Goal: Task Accomplishment & Management: Use online tool/utility

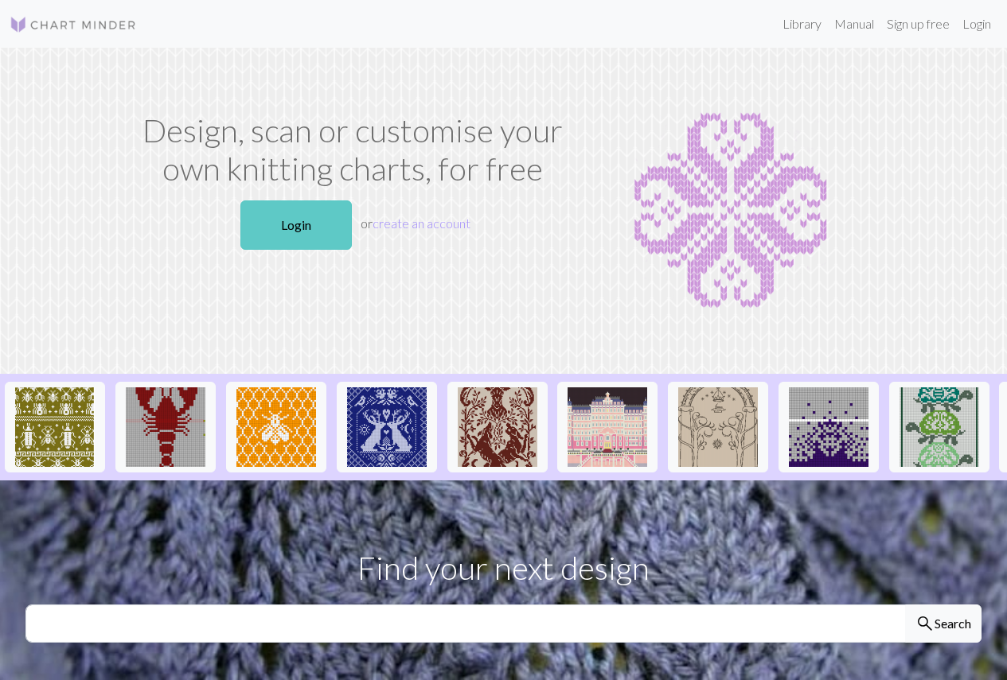
click at [299, 216] on link "Login" at bounding box center [295, 225] width 111 height 49
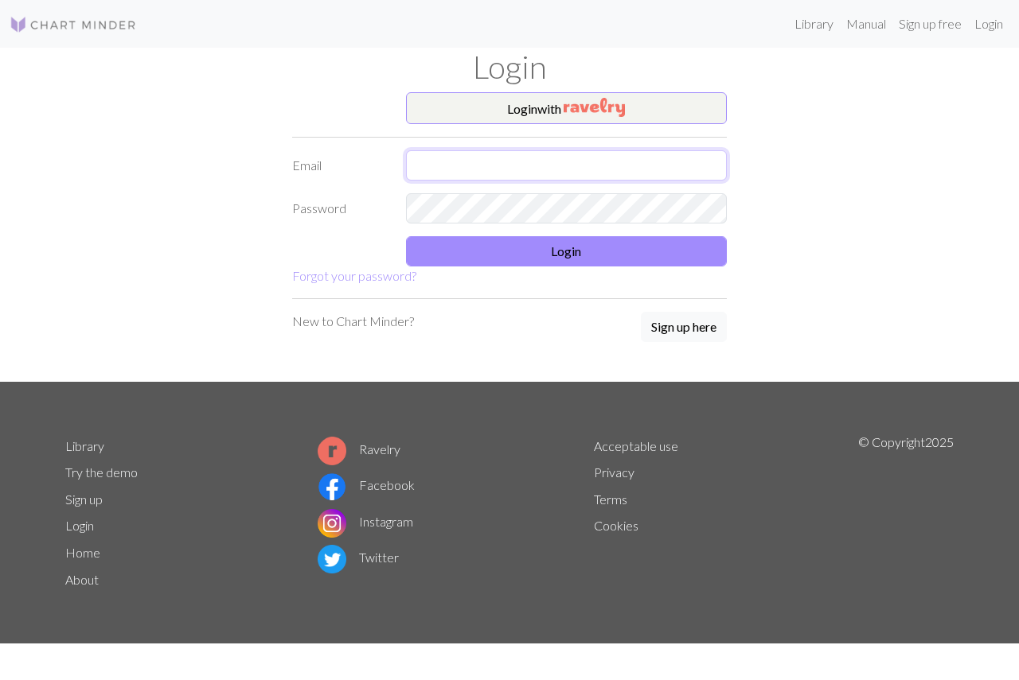
click at [480, 163] on input "text" at bounding box center [566, 165] width 321 height 30
type input "[EMAIL_ADDRESS][DOMAIN_NAME]"
click at [547, 243] on button "Login" at bounding box center [566, 251] width 321 height 30
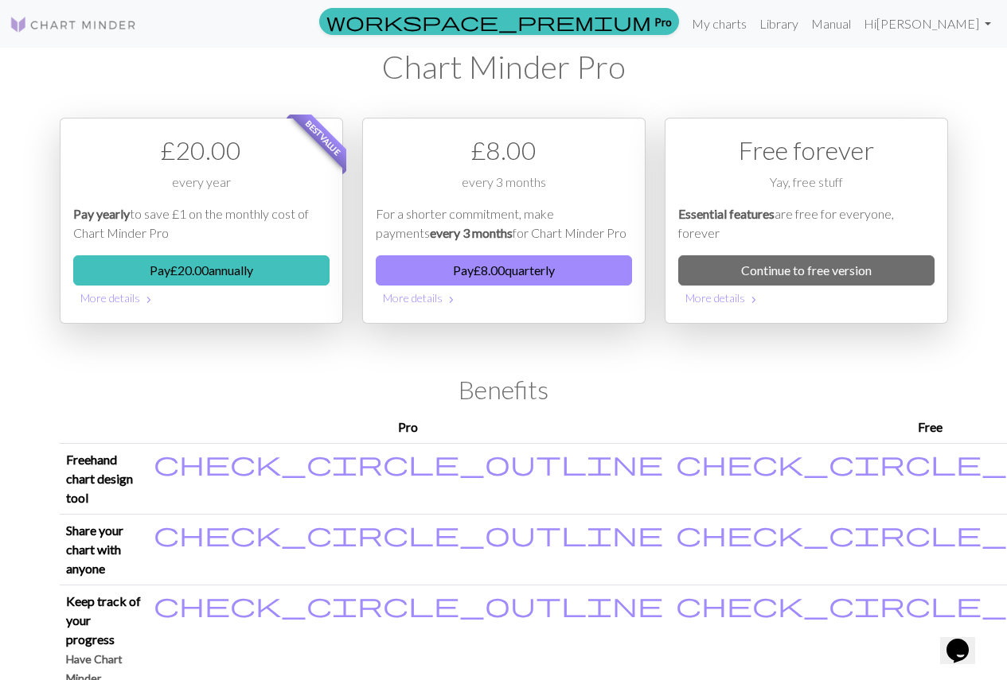
click at [297, 388] on h2 "Benefits" at bounding box center [504, 390] width 888 height 30
click at [704, 274] on link "Continue to free version" at bounding box center [806, 270] width 256 height 30
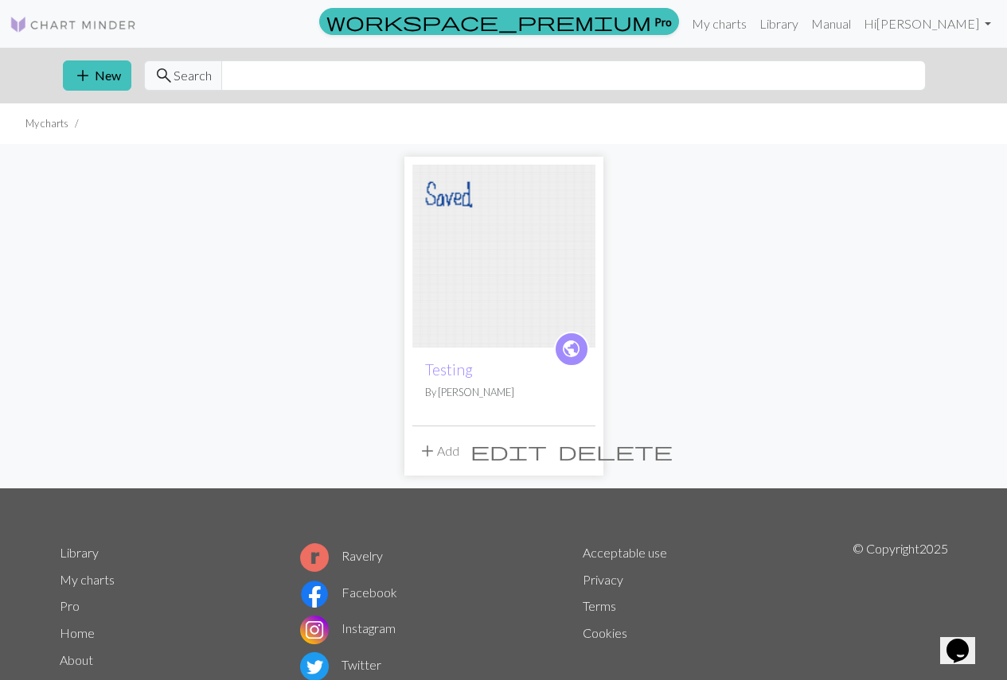
click at [547, 452] on span "edit" at bounding box center [508, 451] width 76 height 22
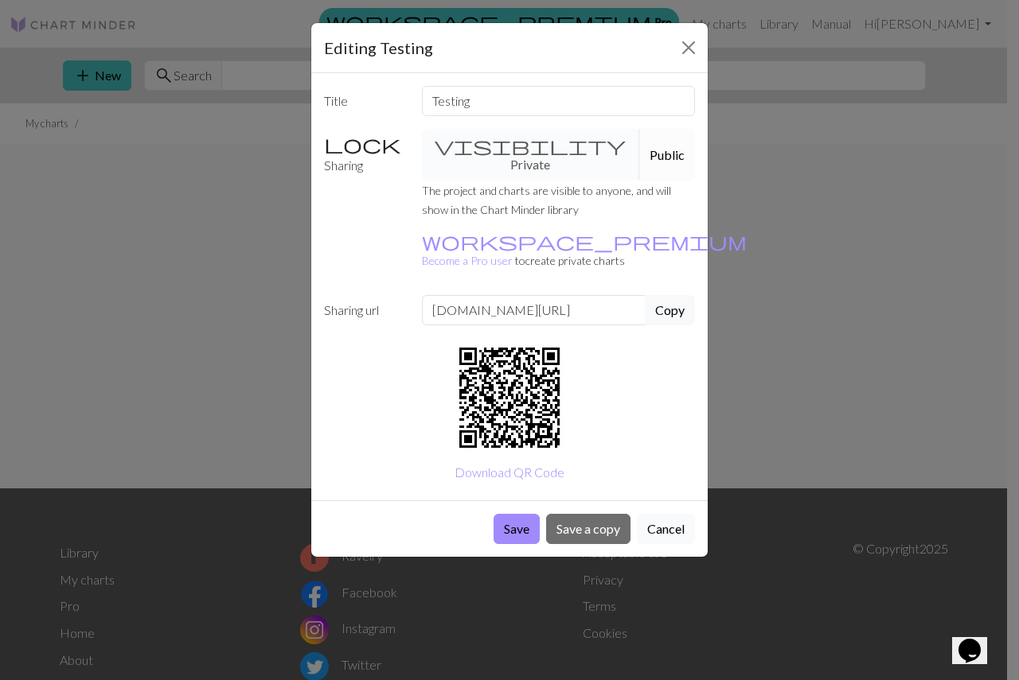
click at [682, 514] on button "Cancel" at bounding box center [666, 529] width 58 height 30
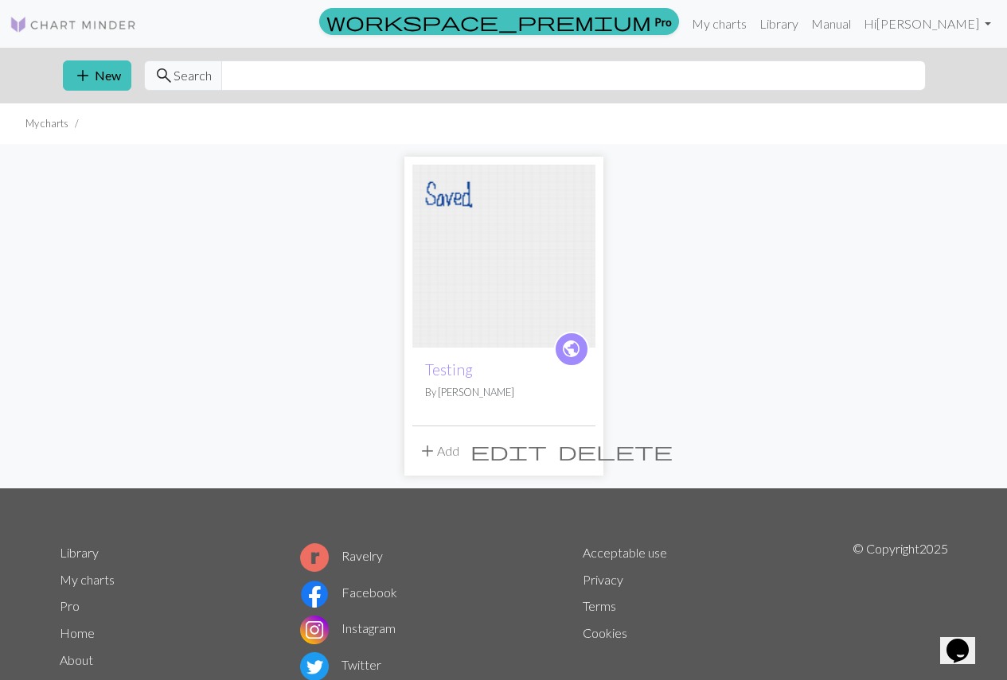
click at [517, 290] on img at bounding box center [503, 256] width 183 height 183
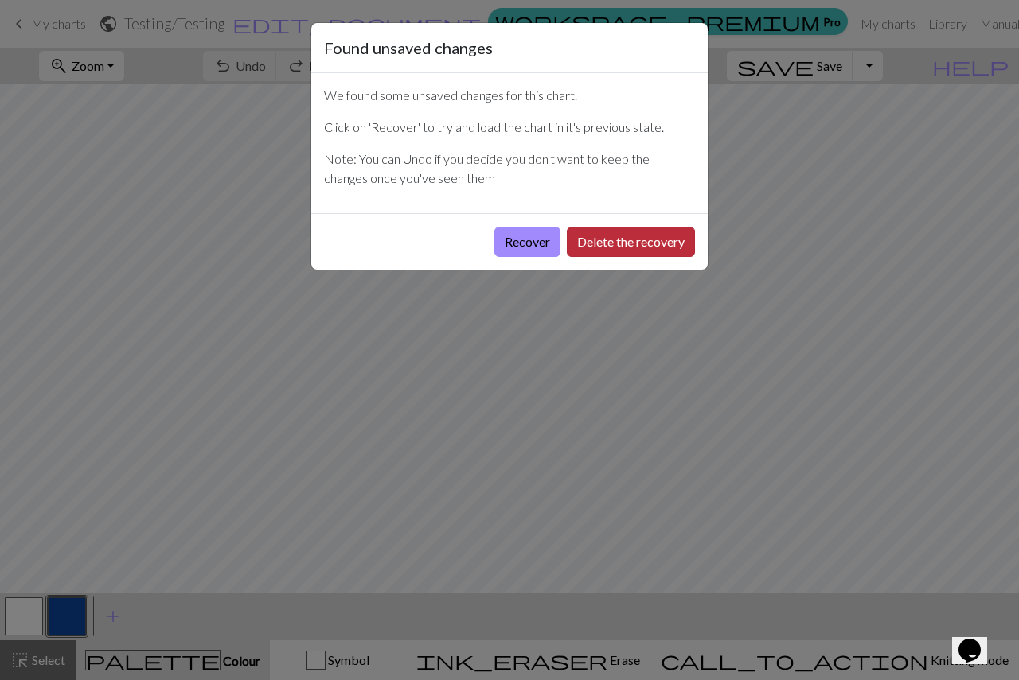
click at [613, 247] on button "Delete the recovery" at bounding box center [631, 242] width 128 height 30
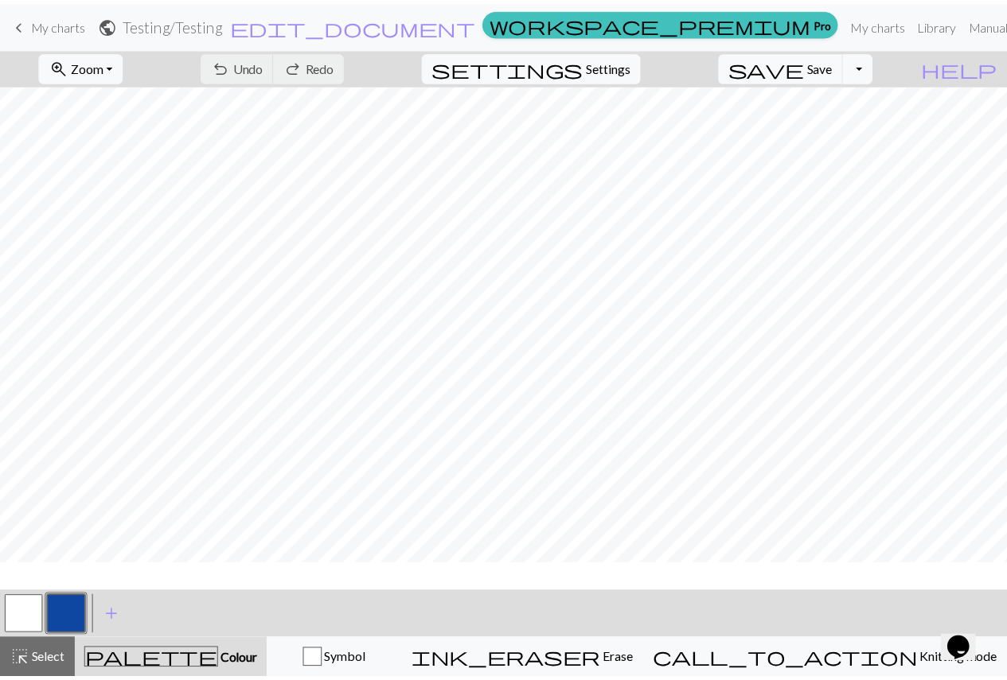
scroll to position [159, 0]
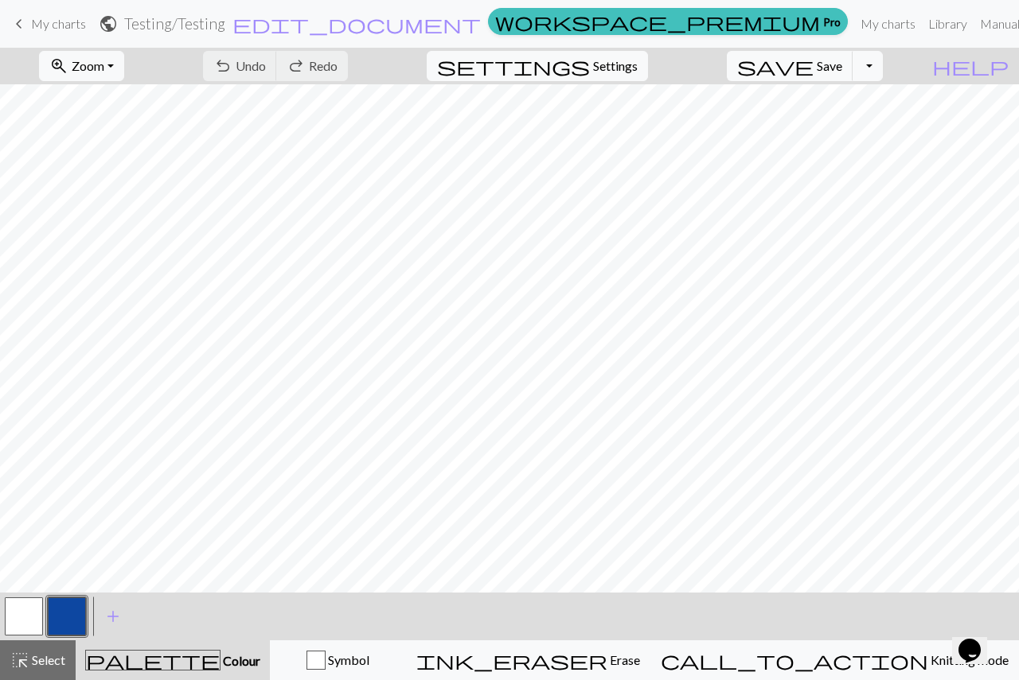
click at [333, 68] on div "undo Undo Undo redo Redo Redo" at bounding box center [275, 66] width 169 height 37
drag, startPoint x: 692, startPoint y: 660, endPoint x: 672, endPoint y: 639, distance: 29.3
click at [640, 659] on div "ink_eraser Erase Erase" at bounding box center [528, 660] width 224 height 19
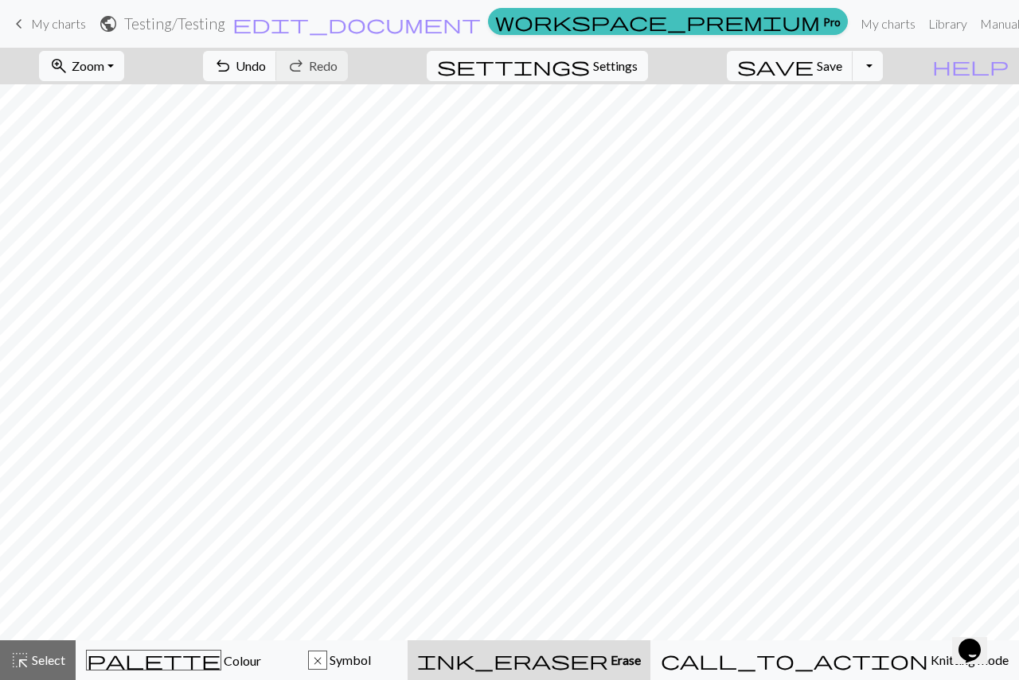
drag, startPoint x: 29, startPoint y: 25, endPoint x: 561, endPoint y: 53, distance: 533.1
click at [29, 25] on link "keyboard_arrow_left My charts" at bounding box center [48, 23] width 76 height 27
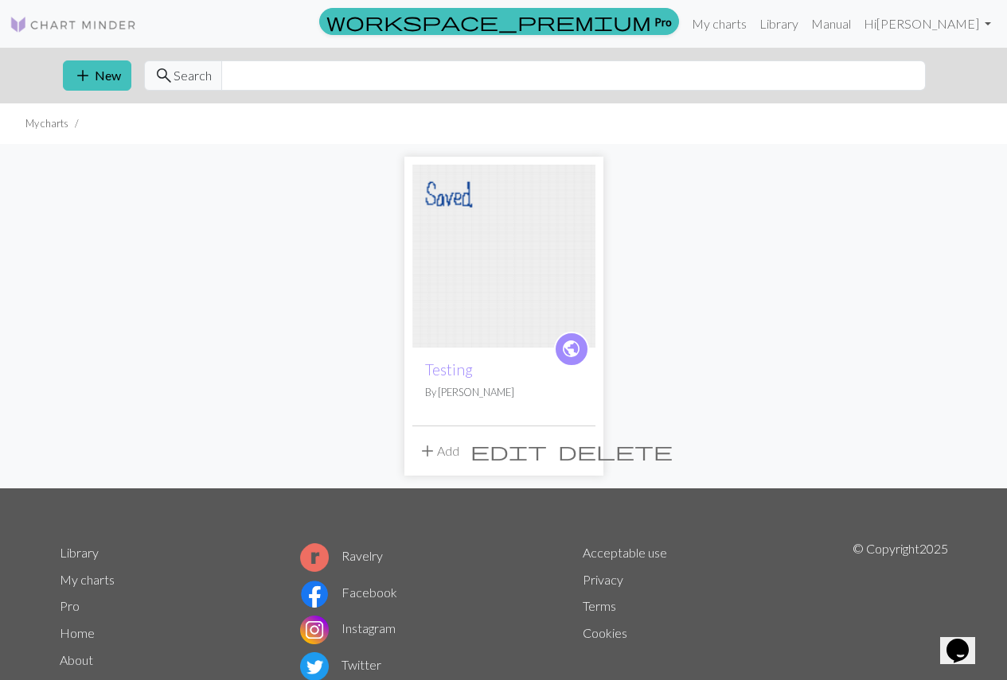
click at [583, 455] on span "delete" at bounding box center [615, 451] width 115 height 22
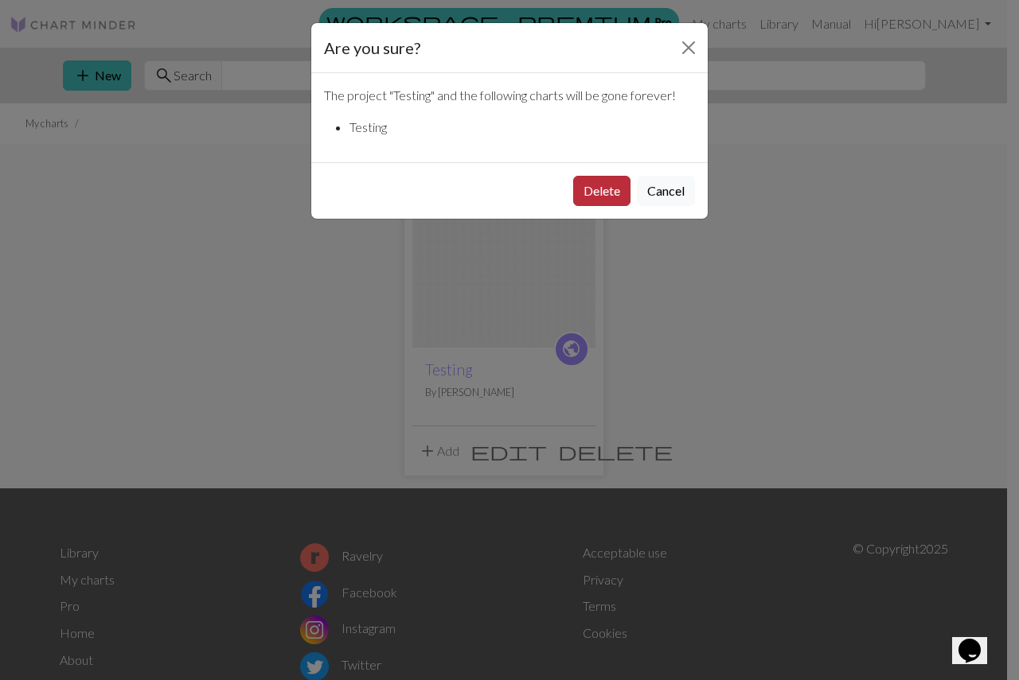
click at [618, 189] on button "Delete" at bounding box center [601, 191] width 57 height 30
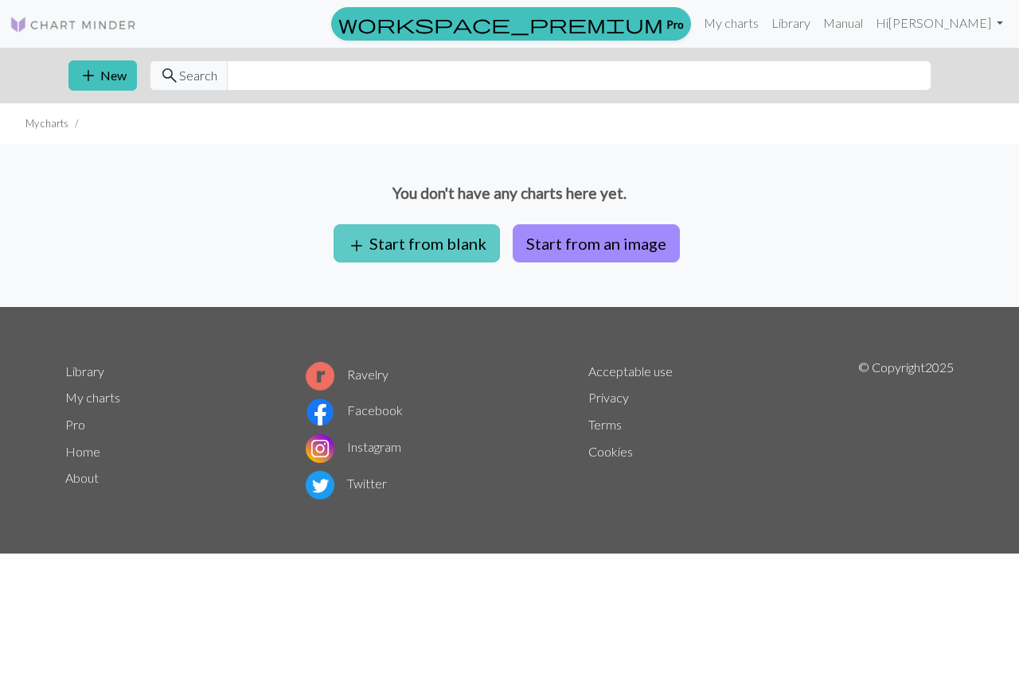
click at [422, 260] on button "add Start from blank" at bounding box center [416, 243] width 166 height 38
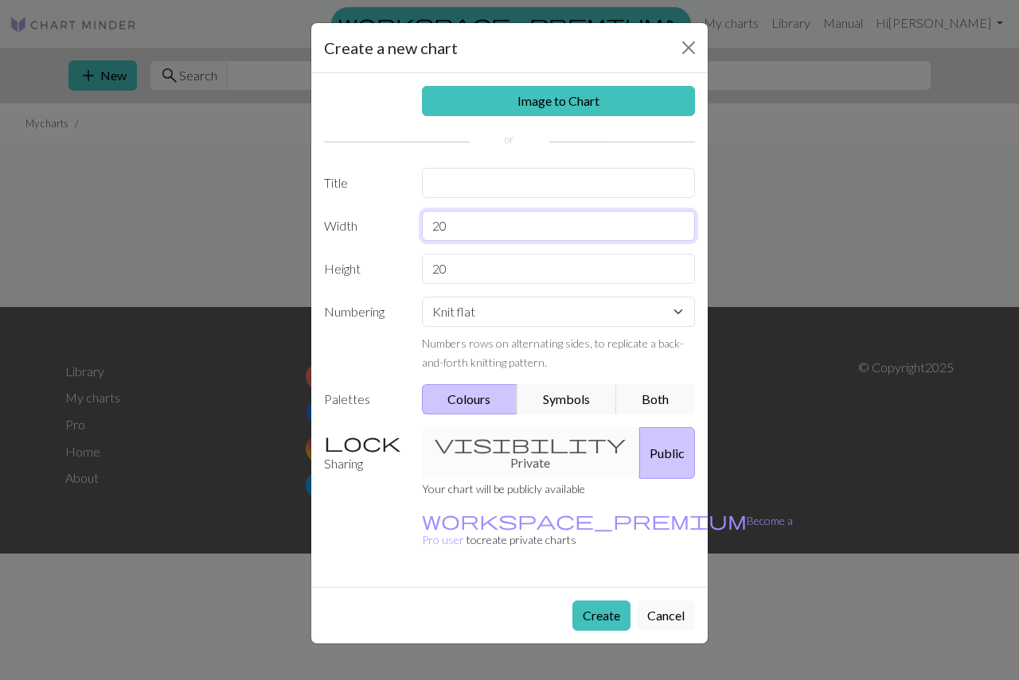
drag, startPoint x: 468, startPoint y: 228, endPoint x: 379, endPoint y: 258, distance: 94.1
click at [379, 258] on div "Image to Chart Title Width 20 Height 20 Numbering Knit flat Knit in the round L…" at bounding box center [509, 330] width 396 height 514
type input "120"
drag, startPoint x: 462, startPoint y: 267, endPoint x: 385, endPoint y: 275, distance: 76.7
click at [385, 275] on div "Height 20" at bounding box center [509, 269] width 390 height 30
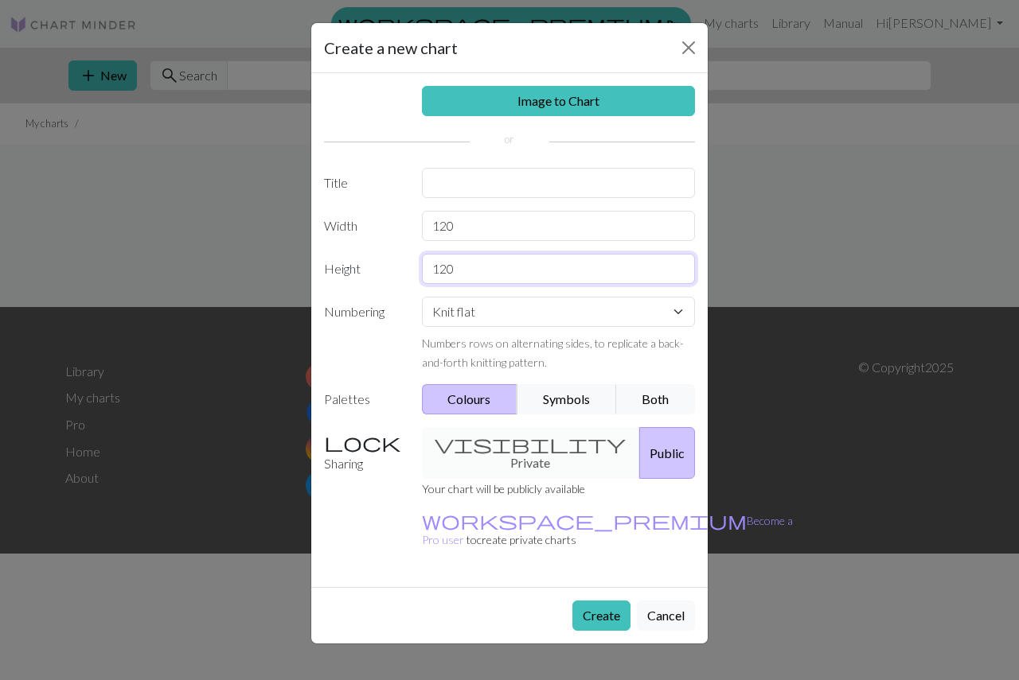
type input "120"
click at [453, 310] on select "Knit flat Knit in the round Lace knitting Cross stitch" at bounding box center [559, 312] width 274 height 30
select select "round"
click at [422, 297] on select "Knit flat Knit in the round Lace knitting Cross stitch" at bounding box center [559, 312] width 274 height 30
click at [612, 601] on button "Create" at bounding box center [601, 616] width 58 height 30
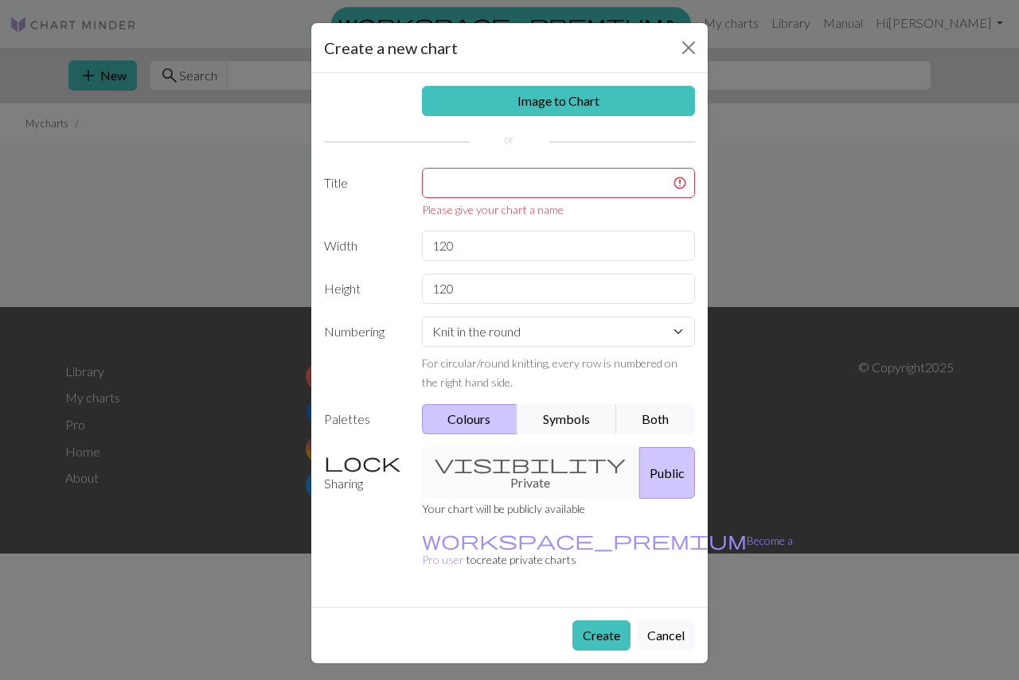
click at [495, 198] on div "Please give your chart a name" at bounding box center [558, 193] width 293 height 50
click at [494, 185] on input "text" at bounding box center [559, 183] width 274 height 30
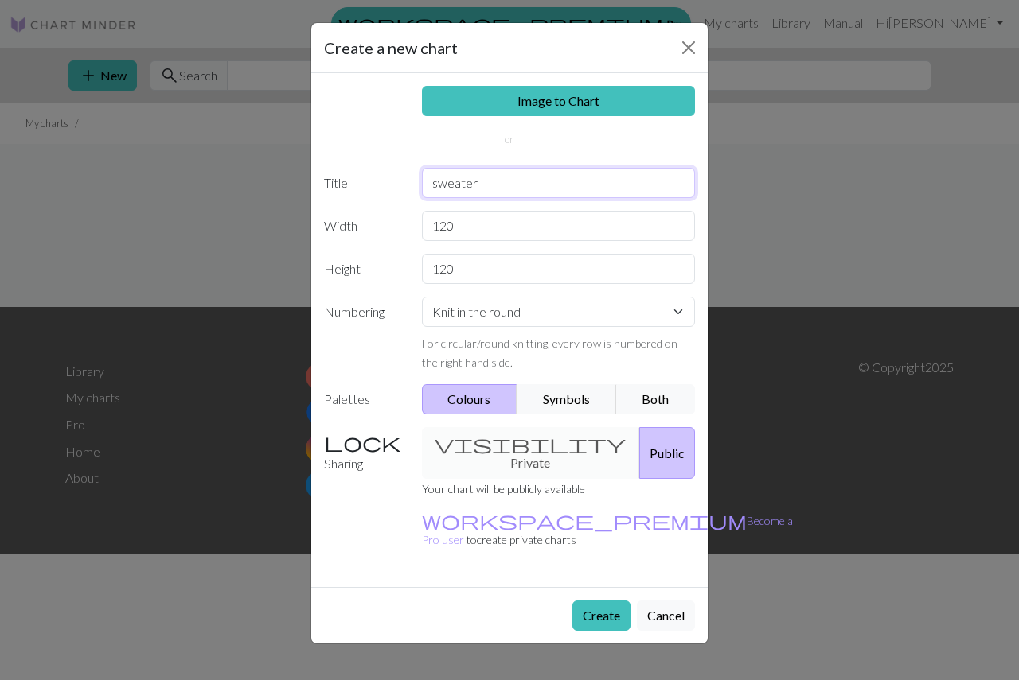
type input "sweater"
click at [598, 601] on button "Create" at bounding box center [601, 616] width 58 height 30
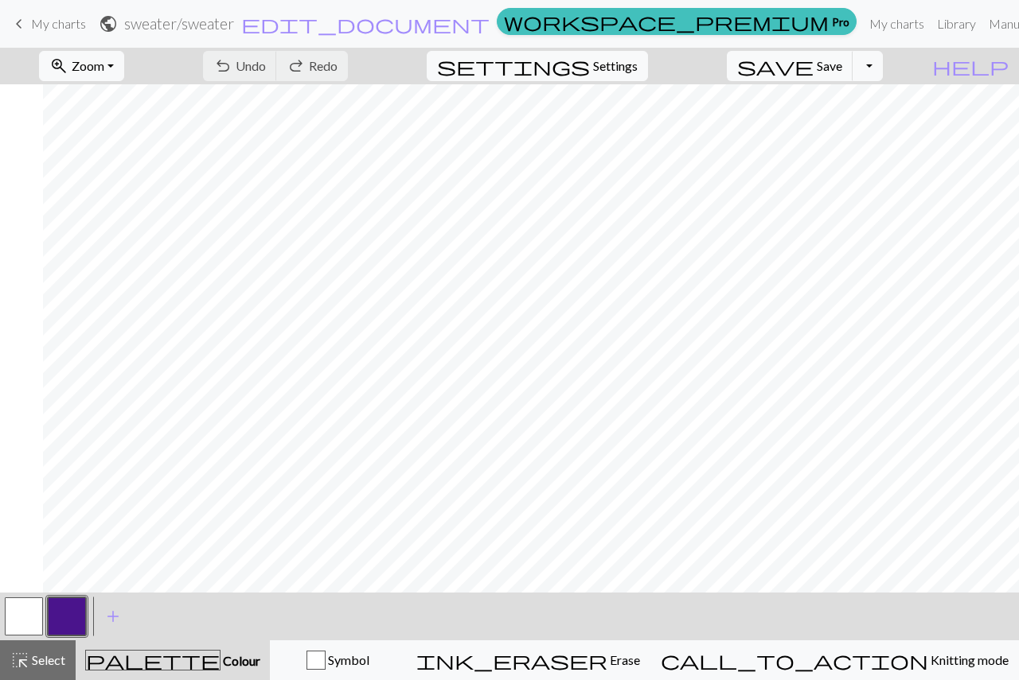
scroll to position [0, 1622]
click at [21, 627] on button "button" at bounding box center [24, 617] width 38 height 38
click at [220, 667] on span "Colour" at bounding box center [240, 660] width 40 height 15
click at [114, 614] on span "add" at bounding box center [112, 617] width 19 height 22
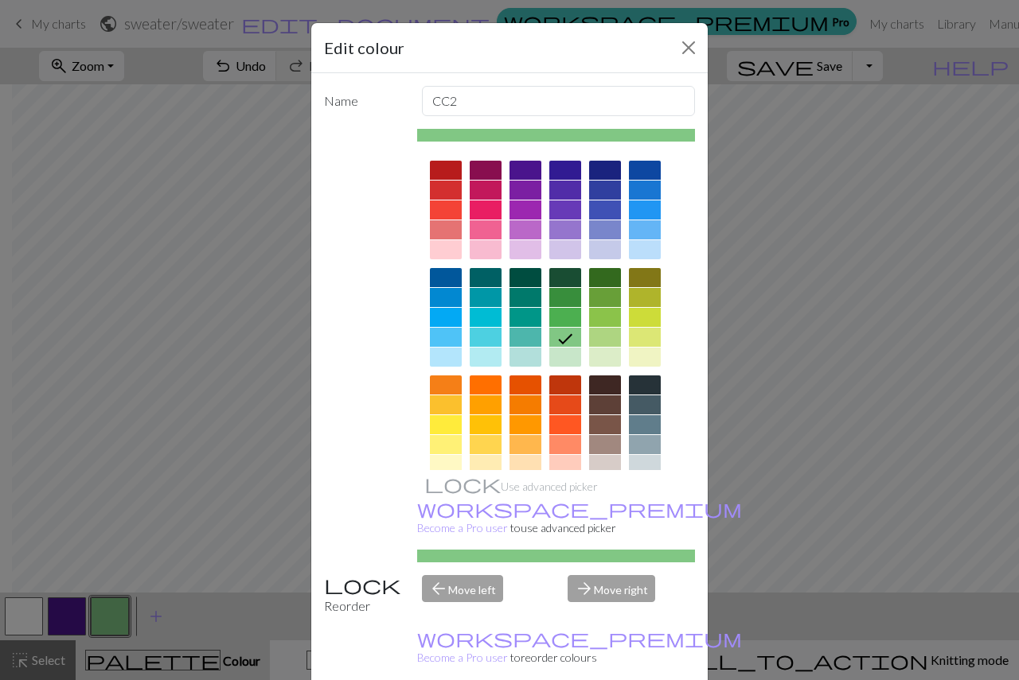
click at [486, 226] on div at bounding box center [485, 229] width 32 height 19
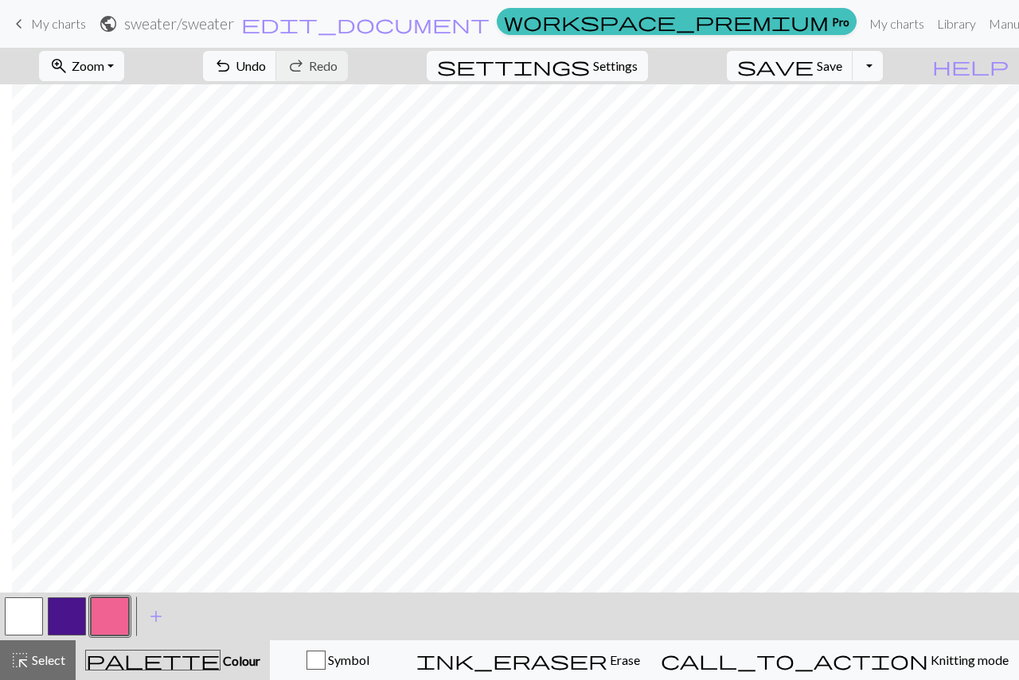
click at [79, 620] on button "button" at bounding box center [67, 617] width 38 height 38
click at [62, 620] on button "button" at bounding box center [67, 617] width 38 height 38
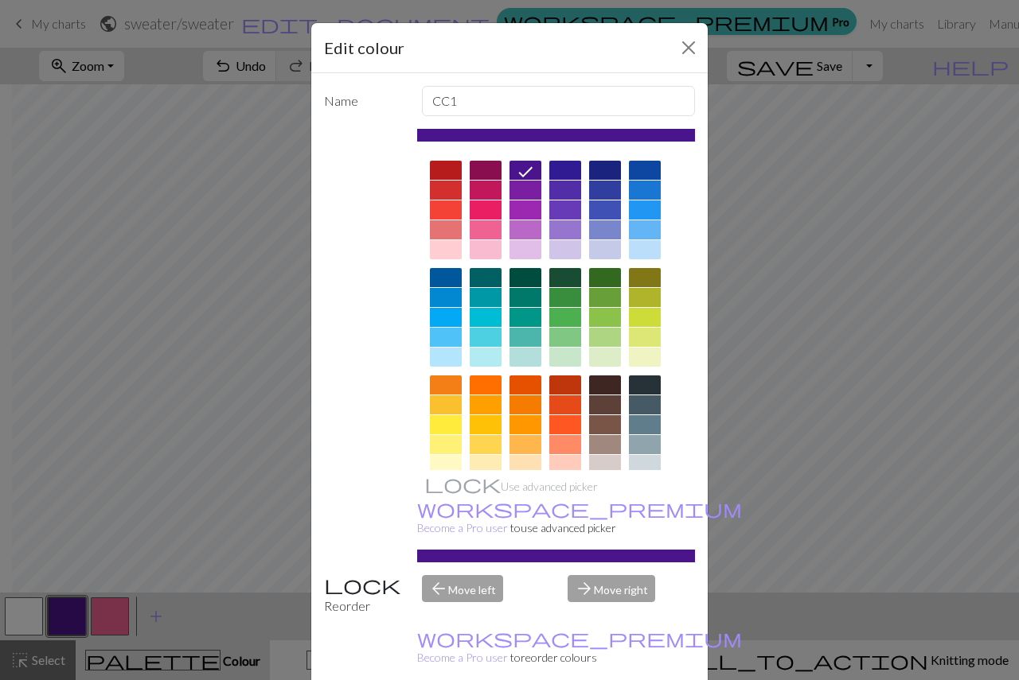
drag, startPoint x: 481, startPoint y: 638, endPoint x: 538, endPoint y: 656, distance: 60.1
click at [481, 638] on div "Name CC1 Use advanced picker workspace_premium Become a Pro user to use advance…" at bounding box center [509, 382] width 396 height 619
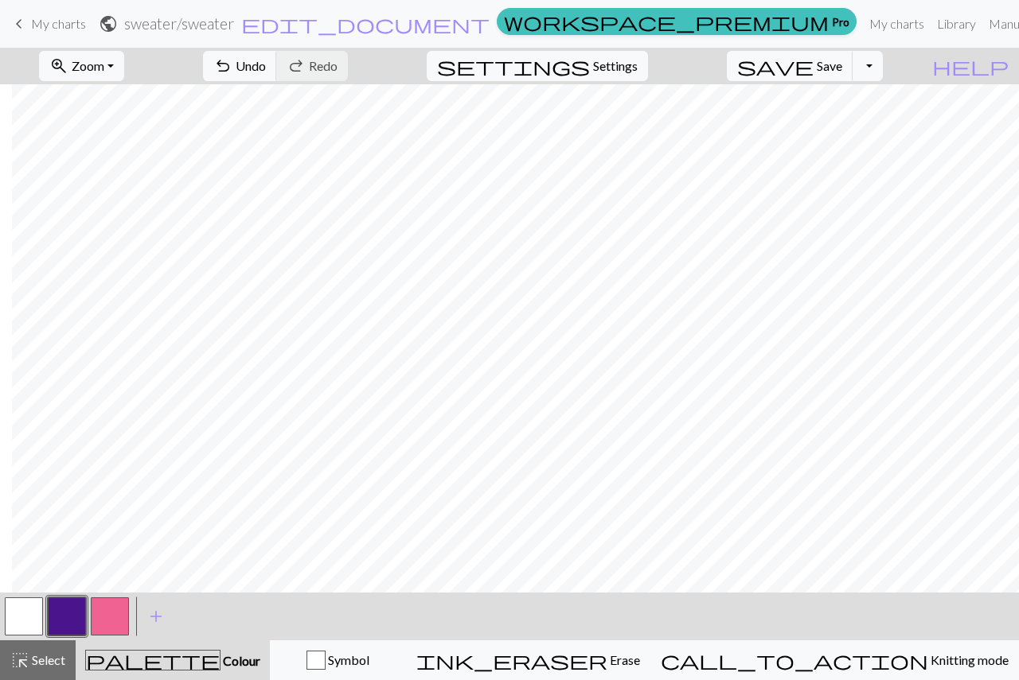
click at [111, 614] on button "button" at bounding box center [110, 617] width 38 height 38
click at [71, 617] on button "button" at bounding box center [67, 617] width 38 height 38
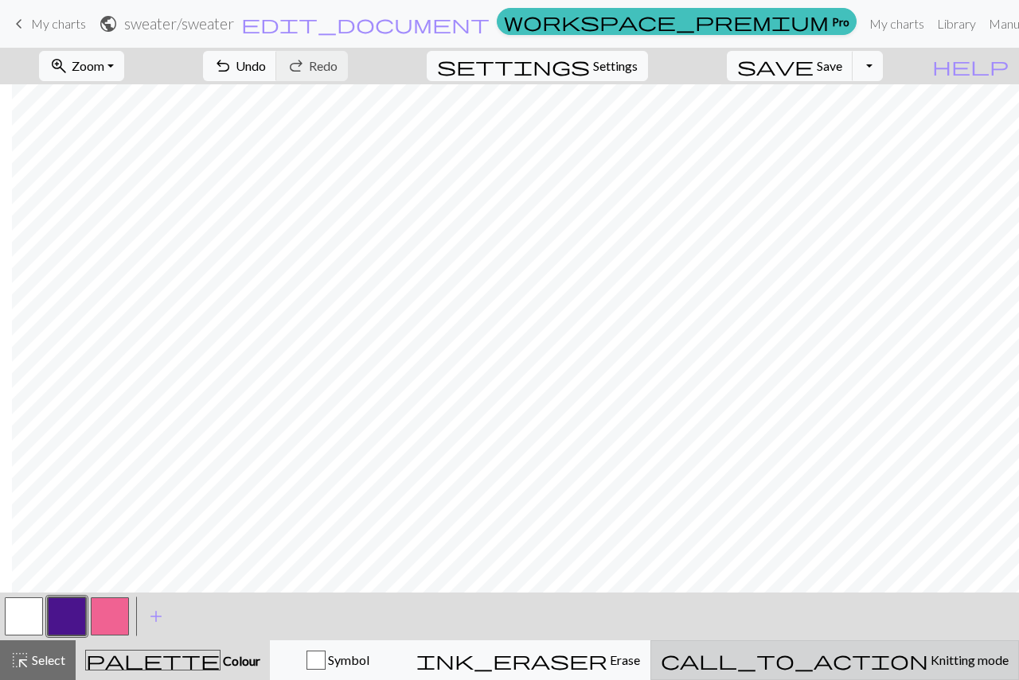
click at [928, 653] on span "Knitting mode" at bounding box center [968, 659] width 80 height 15
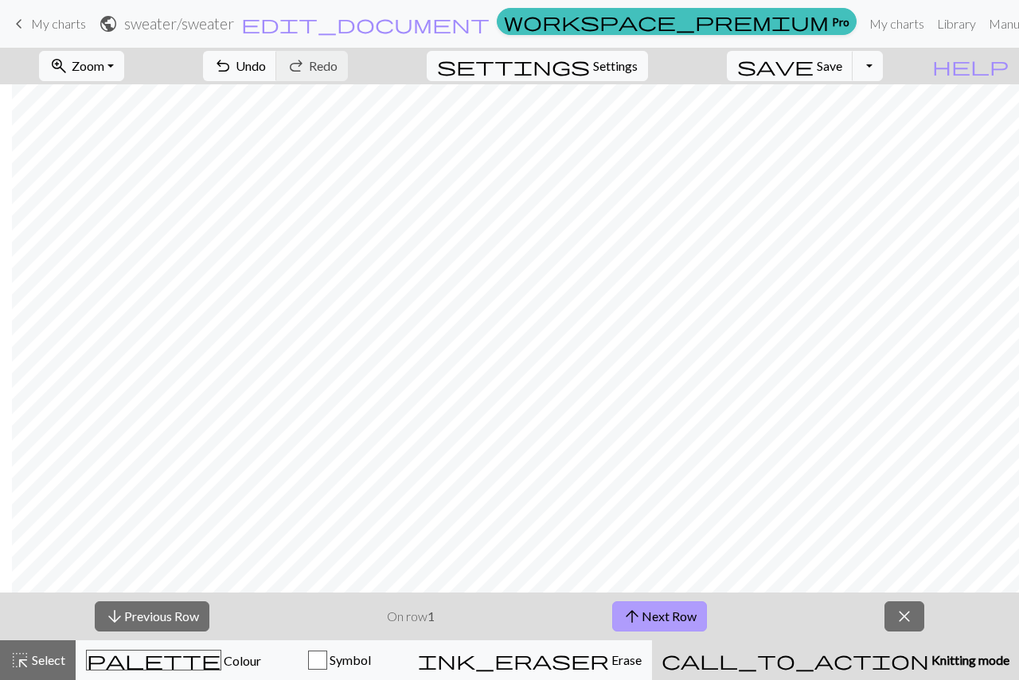
click at [637, 617] on span "arrow_upward" at bounding box center [631, 617] width 19 height 22
click at [655, 613] on button "arrow_upward Next Row" at bounding box center [659, 617] width 95 height 30
click at [654, 613] on button "arrow_upward Next Row" at bounding box center [659, 617] width 95 height 30
click at [151, 610] on button "arrow_downward Previous Row" at bounding box center [152, 617] width 115 height 30
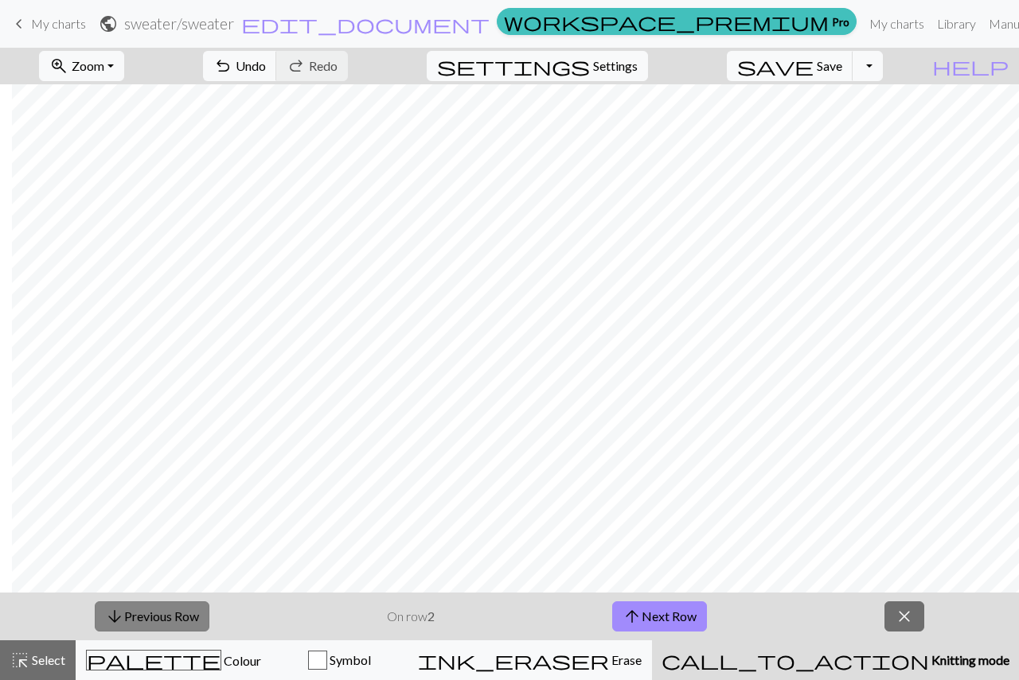
click at [151, 610] on button "arrow_downward Previous Row" at bounding box center [152, 617] width 115 height 30
click at [929, 656] on span "Knitting mode" at bounding box center [969, 659] width 80 height 15
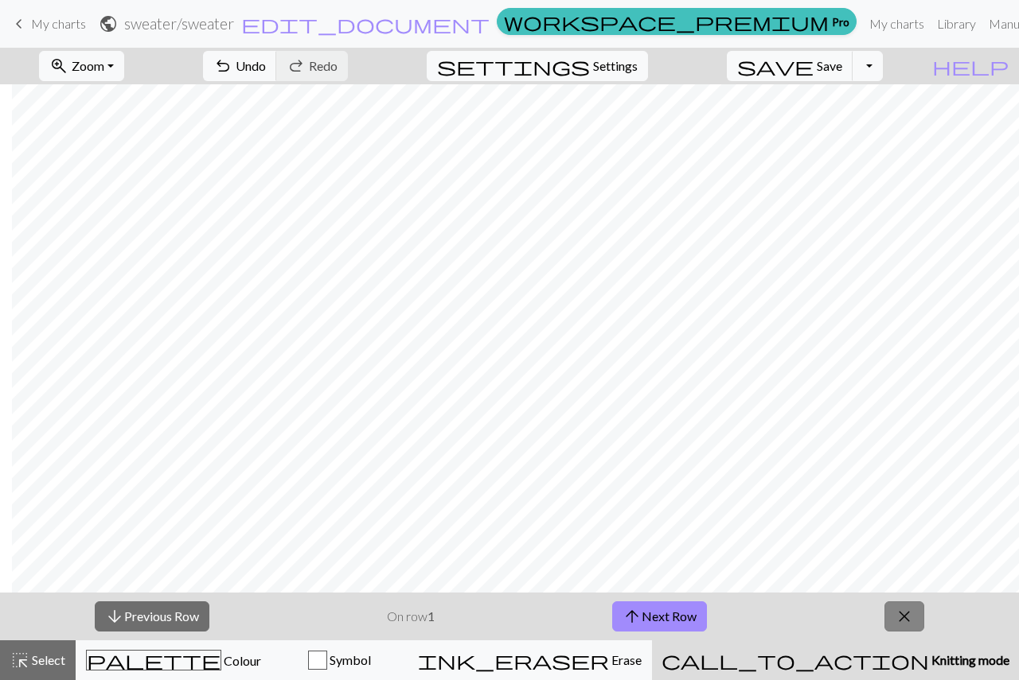
click at [901, 613] on span "close" at bounding box center [903, 617] width 19 height 22
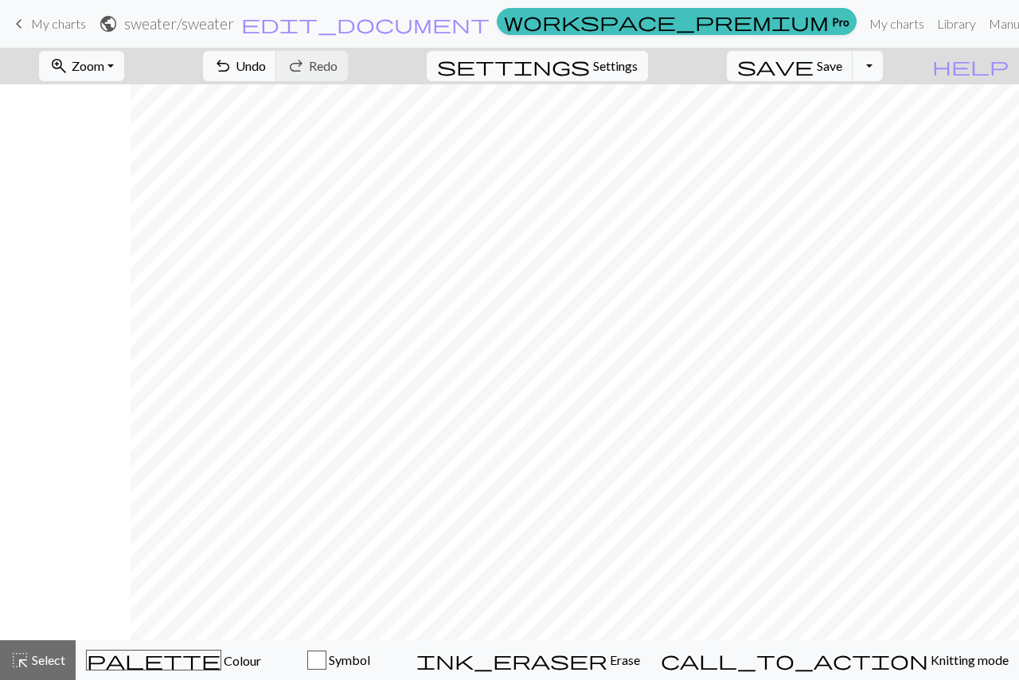
scroll to position [0, 1226]
click at [221, 667] on span "Colour" at bounding box center [241, 660] width 40 height 15
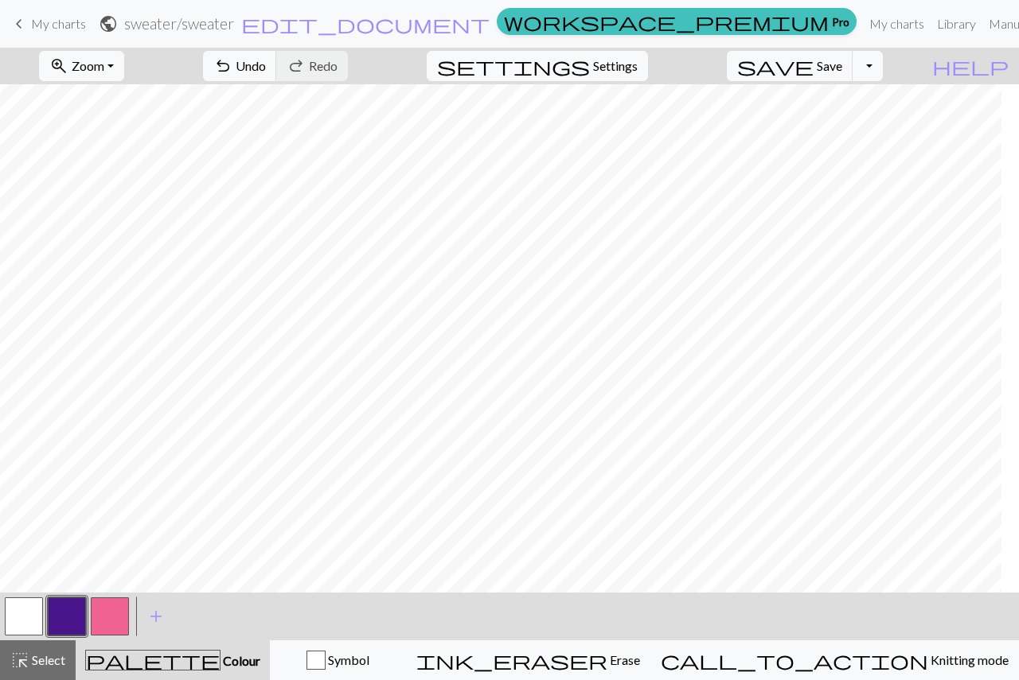
scroll to position [0, 1206]
click at [113, 617] on button "button" at bounding box center [110, 617] width 38 height 38
click at [80, 614] on button "button" at bounding box center [67, 617] width 38 height 38
click at [114, 609] on button "button" at bounding box center [110, 617] width 38 height 38
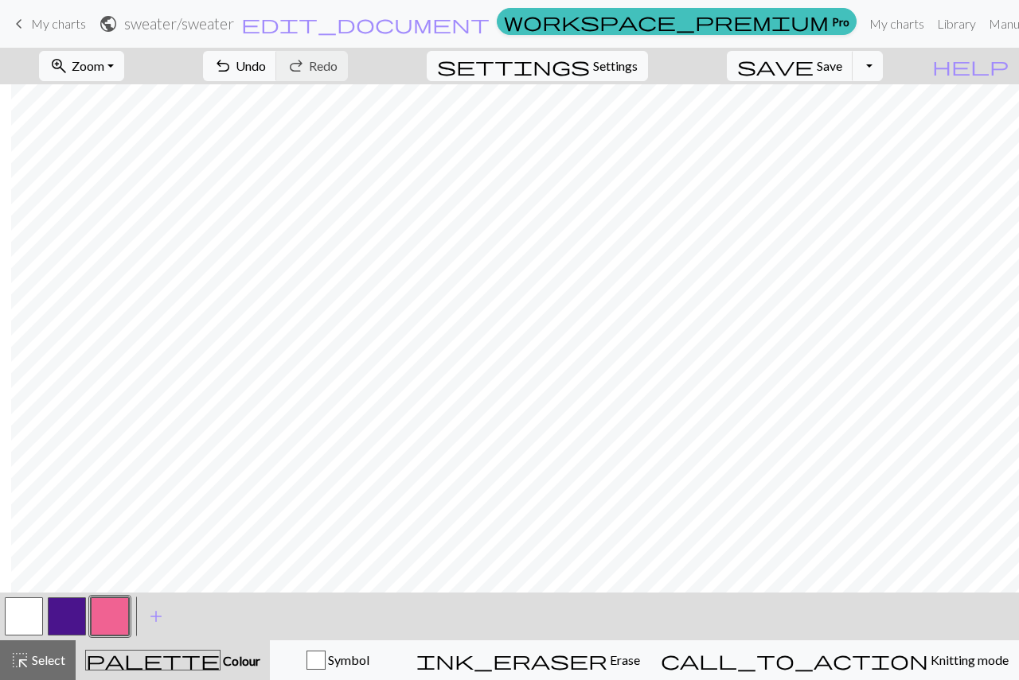
scroll to position [0, 1322]
click at [66, 606] on button "button" at bounding box center [67, 617] width 38 height 38
click at [119, 616] on button "button" at bounding box center [110, 617] width 38 height 38
click at [73, 617] on button "button" at bounding box center [67, 617] width 38 height 38
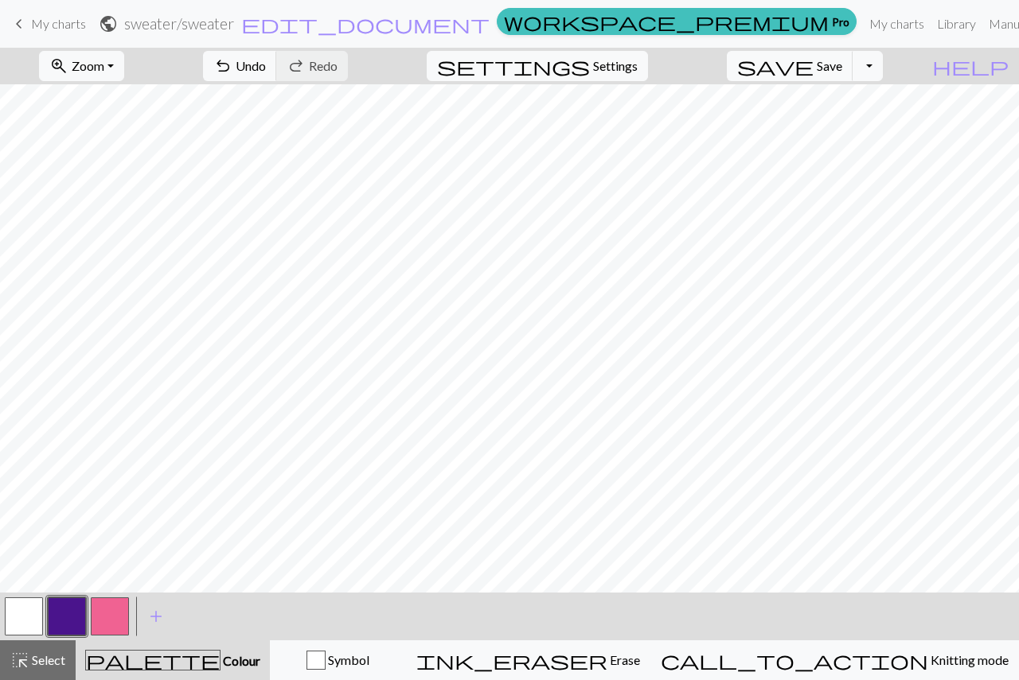
click at [115, 616] on button "button" at bounding box center [110, 617] width 38 height 38
click at [72, 617] on button "button" at bounding box center [67, 617] width 38 height 38
click at [102, 622] on button "button" at bounding box center [110, 617] width 38 height 38
click at [57, 621] on button "button" at bounding box center [67, 617] width 38 height 38
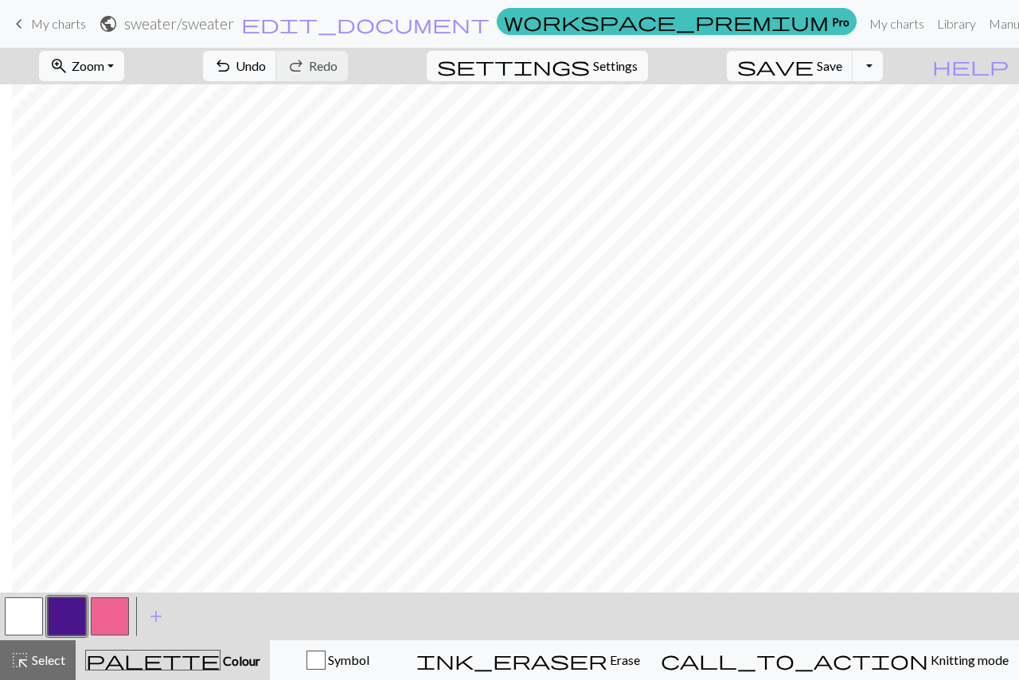
click at [19, 613] on button "button" at bounding box center [24, 617] width 38 height 38
click at [83, 617] on button "button" at bounding box center [67, 617] width 38 height 38
click at [111, 606] on button "button" at bounding box center [110, 617] width 38 height 38
click at [109, 620] on button "button" at bounding box center [110, 617] width 38 height 38
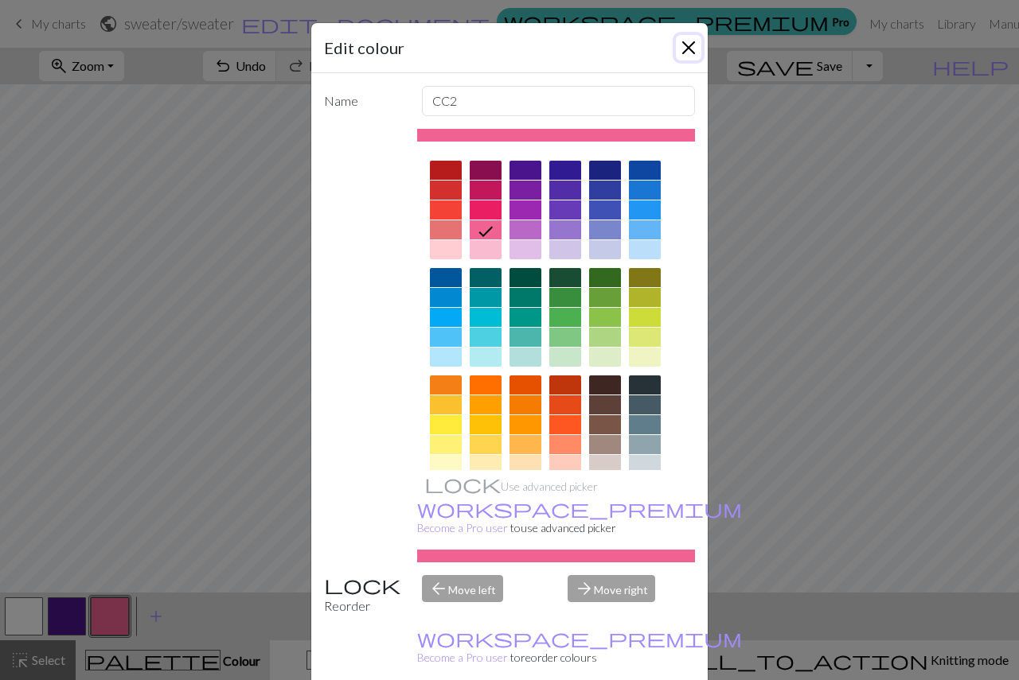
click at [684, 50] on button "Close" at bounding box center [688, 47] width 25 height 25
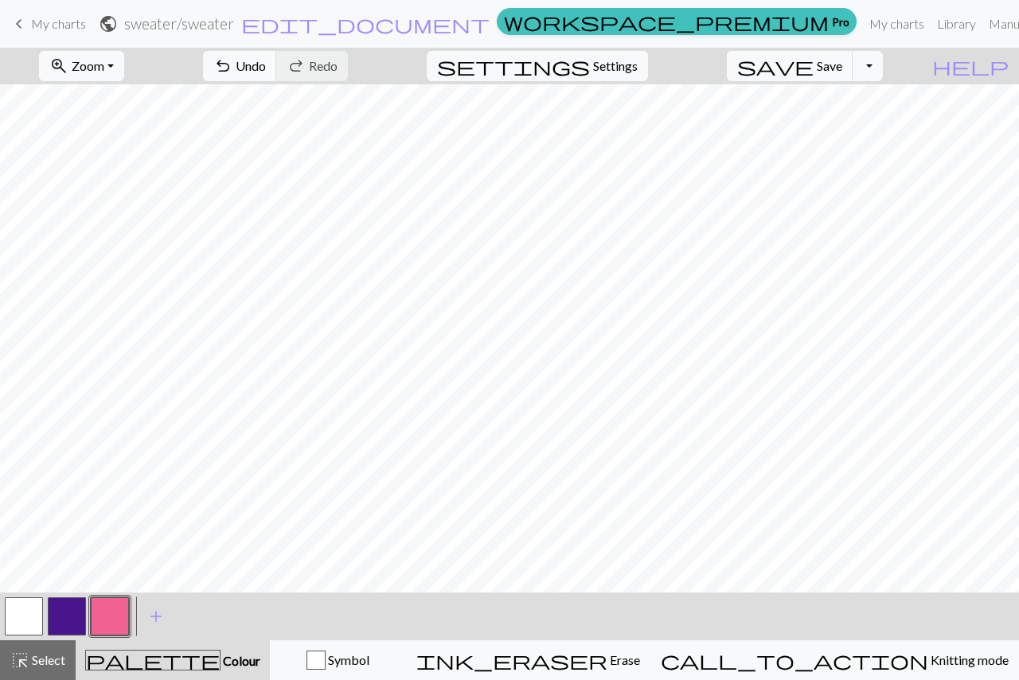
click at [79, 611] on button "button" at bounding box center [67, 617] width 38 height 38
click at [22, 616] on button "button" at bounding box center [24, 617] width 38 height 38
click at [60, 618] on button "button" at bounding box center [67, 617] width 38 height 38
click at [113, 614] on button "button" at bounding box center [110, 617] width 38 height 38
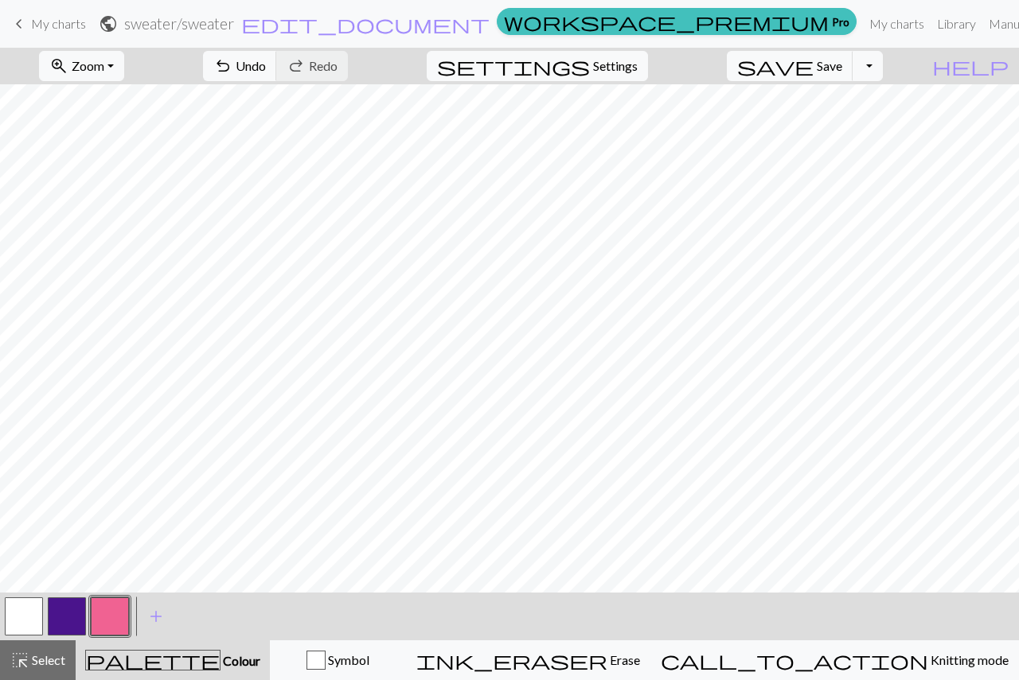
click at [73, 613] on button "button" at bounding box center [67, 617] width 38 height 38
click at [110, 627] on button "button" at bounding box center [110, 617] width 38 height 38
click at [68, 615] on button "button" at bounding box center [67, 617] width 38 height 38
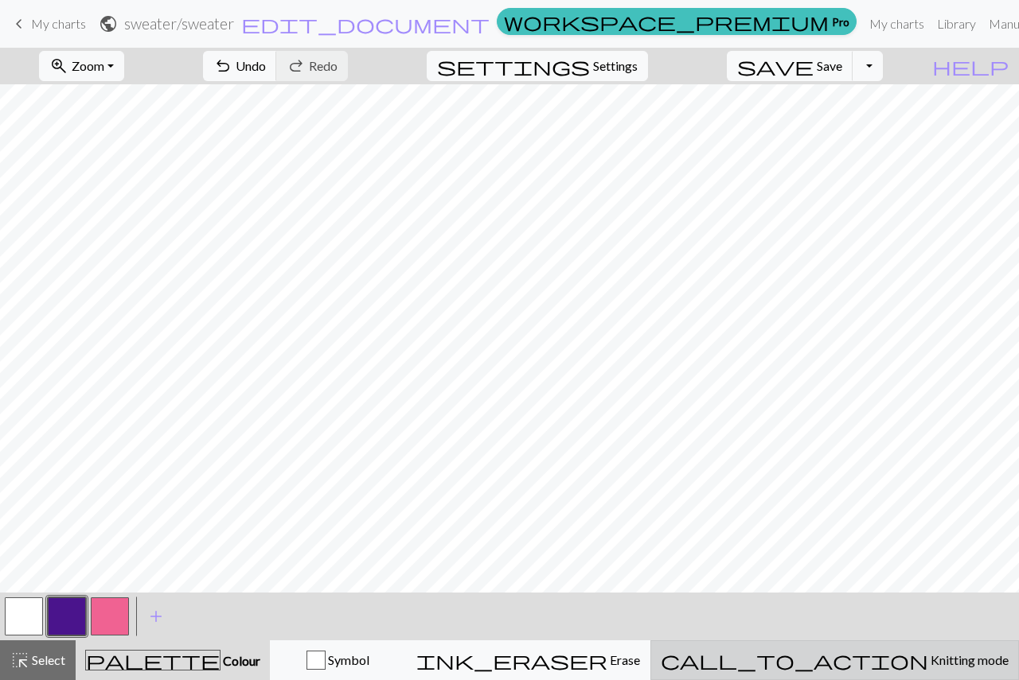
click at [934, 659] on span "Knitting mode" at bounding box center [968, 659] width 80 height 15
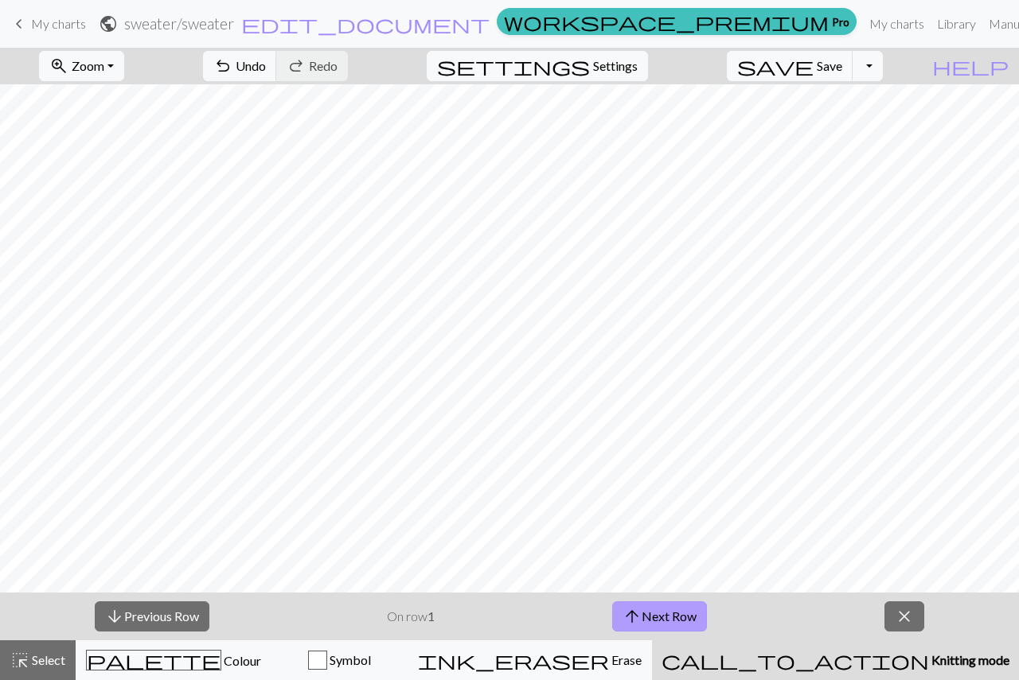
click at [649, 615] on button "arrow_upward Next Row" at bounding box center [659, 617] width 95 height 30
click at [631, 617] on span "arrow_upward" at bounding box center [631, 617] width 19 height 22
click at [631, 612] on span "arrow_upward" at bounding box center [631, 617] width 19 height 22
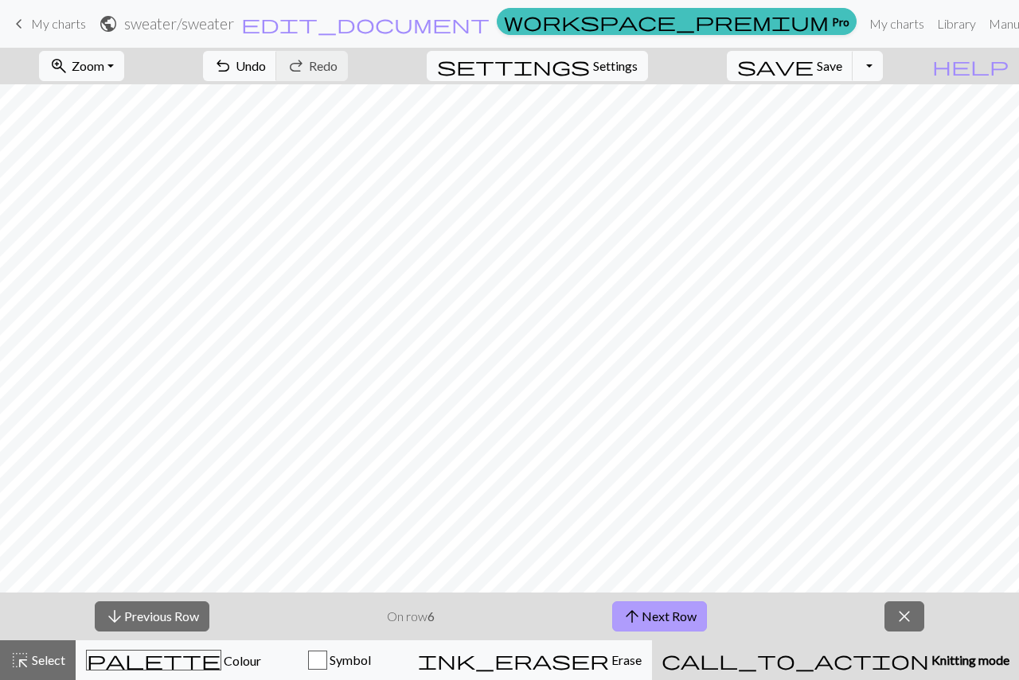
click at [631, 612] on span "arrow_upward" at bounding box center [631, 617] width 19 height 22
click at [631, 612] on span "arrow_upward" at bounding box center [634, 617] width 19 height 22
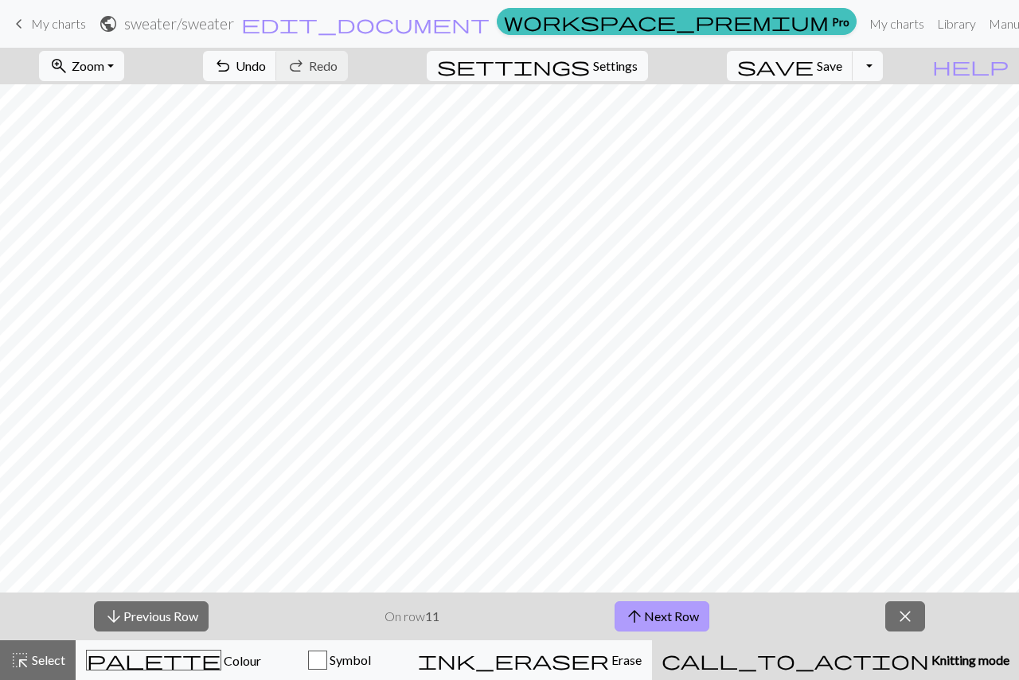
click at [631, 612] on span "arrow_upward" at bounding box center [634, 617] width 19 height 22
click at [435, 612] on strong "12" at bounding box center [432, 616] width 14 height 15
click at [138, 619] on button "arrow_downward Previous Row" at bounding box center [151, 617] width 115 height 30
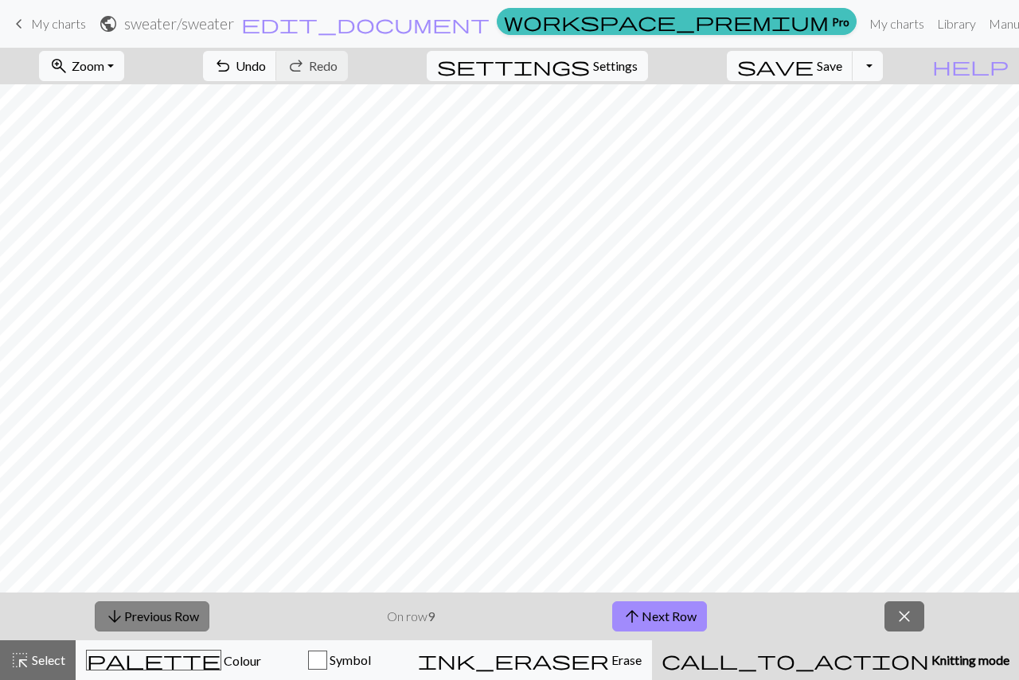
click at [138, 619] on button "arrow_downward Previous Row" at bounding box center [152, 617] width 115 height 30
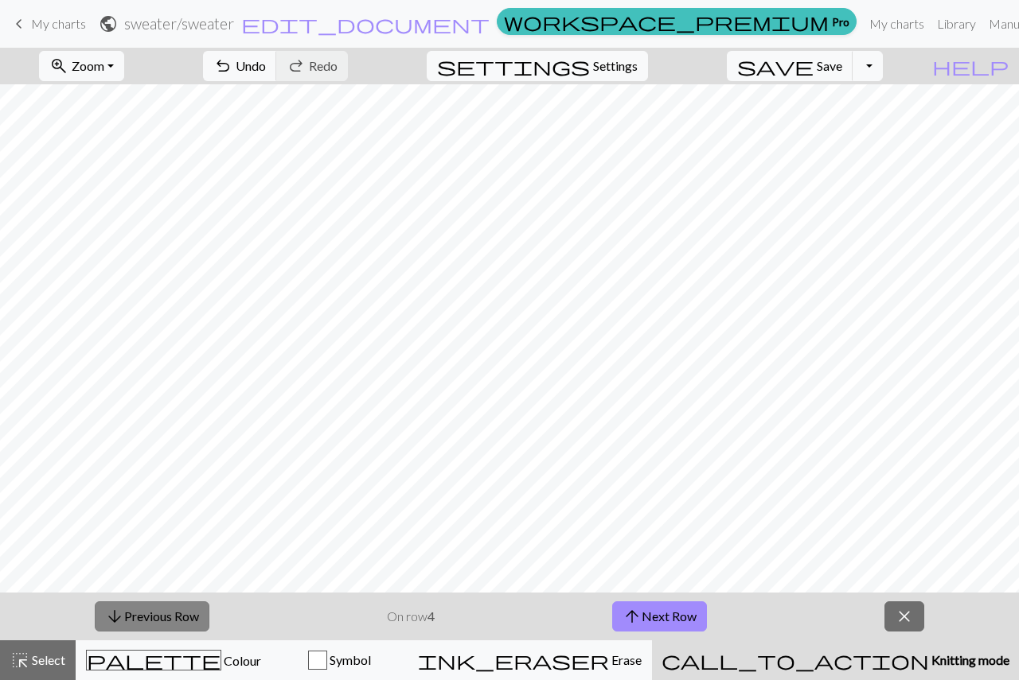
click at [138, 619] on button "arrow_downward Previous Row" at bounding box center [152, 617] width 115 height 30
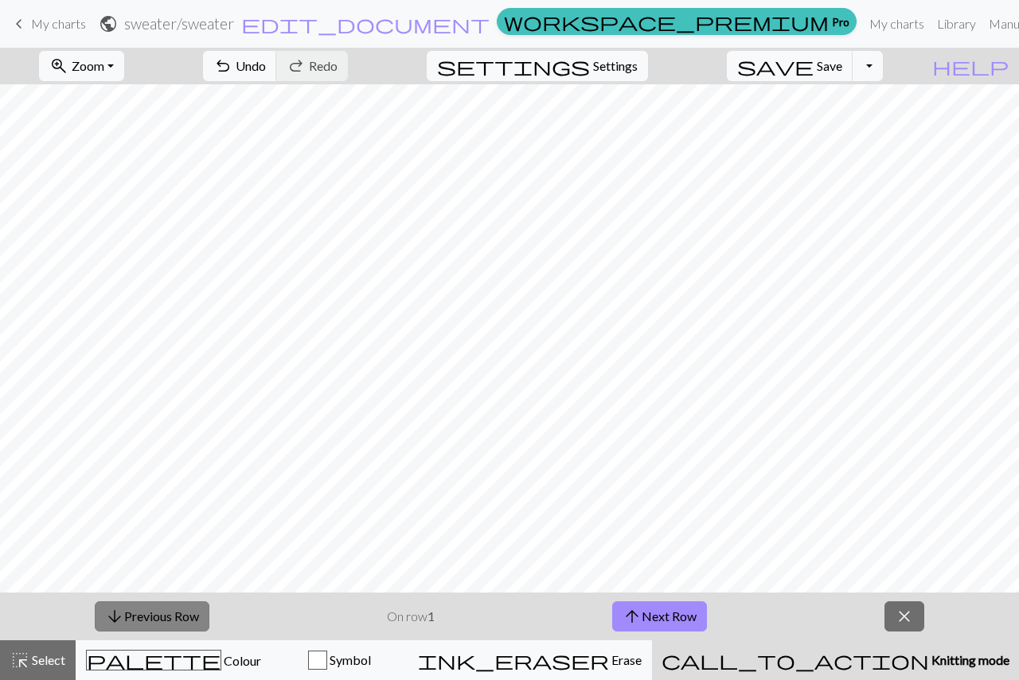
click at [141, 610] on button "arrow_downward Previous Row" at bounding box center [152, 617] width 115 height 30
click at [899, 620] on span "close" at bounding box center [903, 617] width 19 height 22
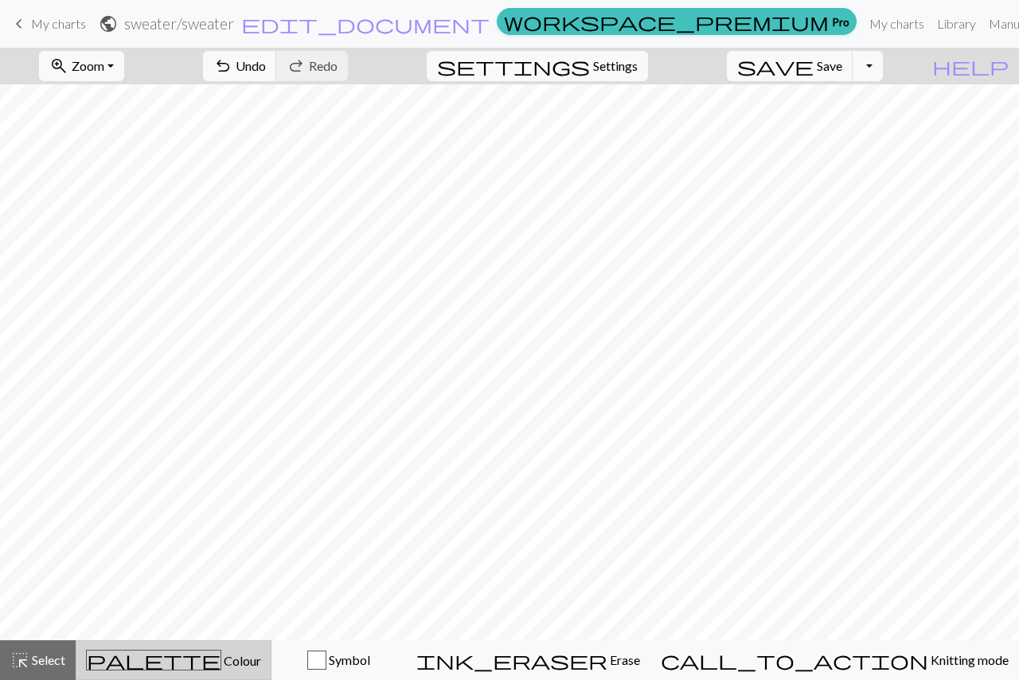
click at [199, 669] on div "palette Colour Colour" at bounding box center [173, 660] width 175 height 21
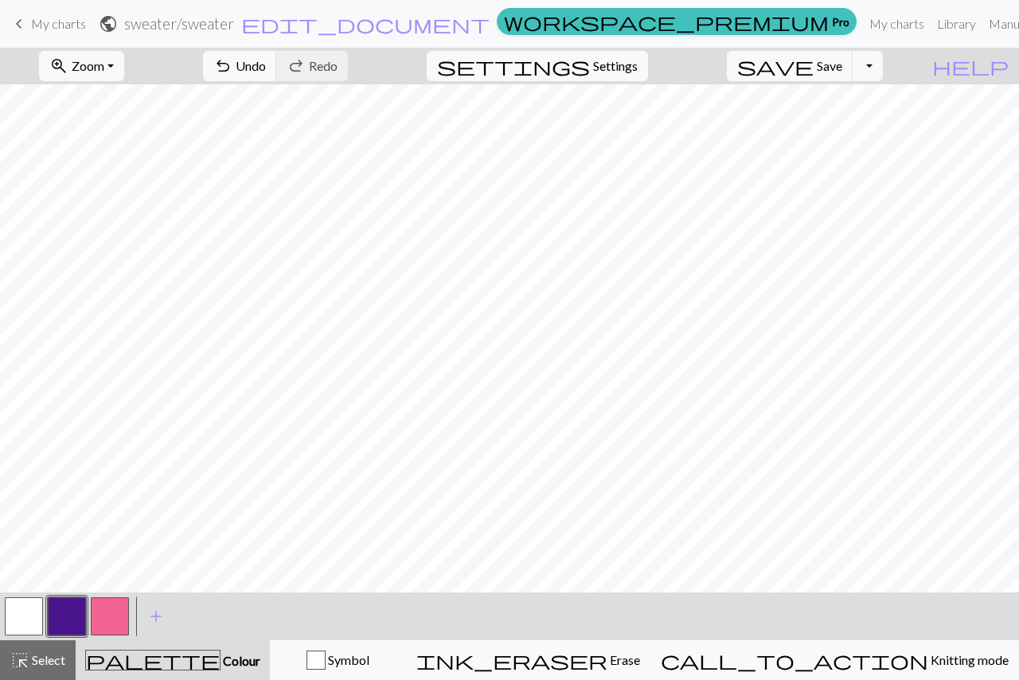
click at [18, 625] on button "button" at bounding box center [24, 617] width 38 height 38
click at [69, 621] on button "button" at bounding box center [67, 617] width 38 height 38
click at [18, 619] on button "button" at bounding box center [24, 617] width 38 height 38
click at [395, 656] on div "Symbol" at bounding box center [337, 660] width 115 height 19
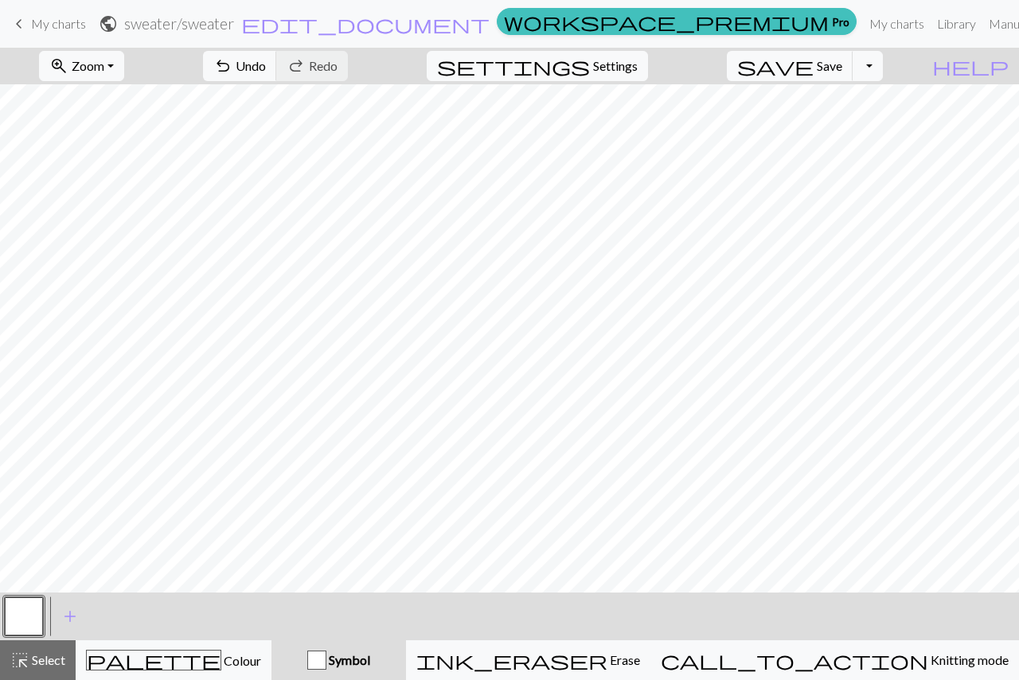
click at [370, 658] on span "Symbol" at bounding box center [348, 659] width 44 height 15
click at [73, 614] on span "add" at bounding box center [69, 617] width 19 height 22
click at [73, 614] on button "button" at bounding box center [67, 617] width 38 height 38
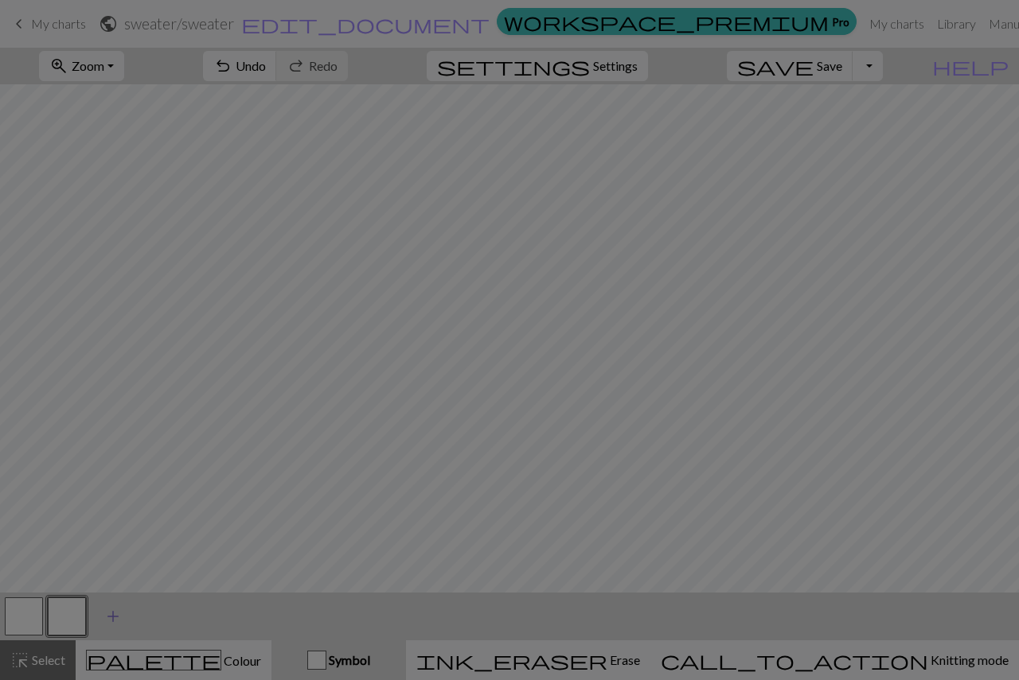
click at [73, 614] on div "Edit symbol Name d f g h j k p s t F H J O P T / | 0 1 2 3 4 5 6 7 8 9 e m n G …" at bounding box center [509, 340] width 1019 height 680
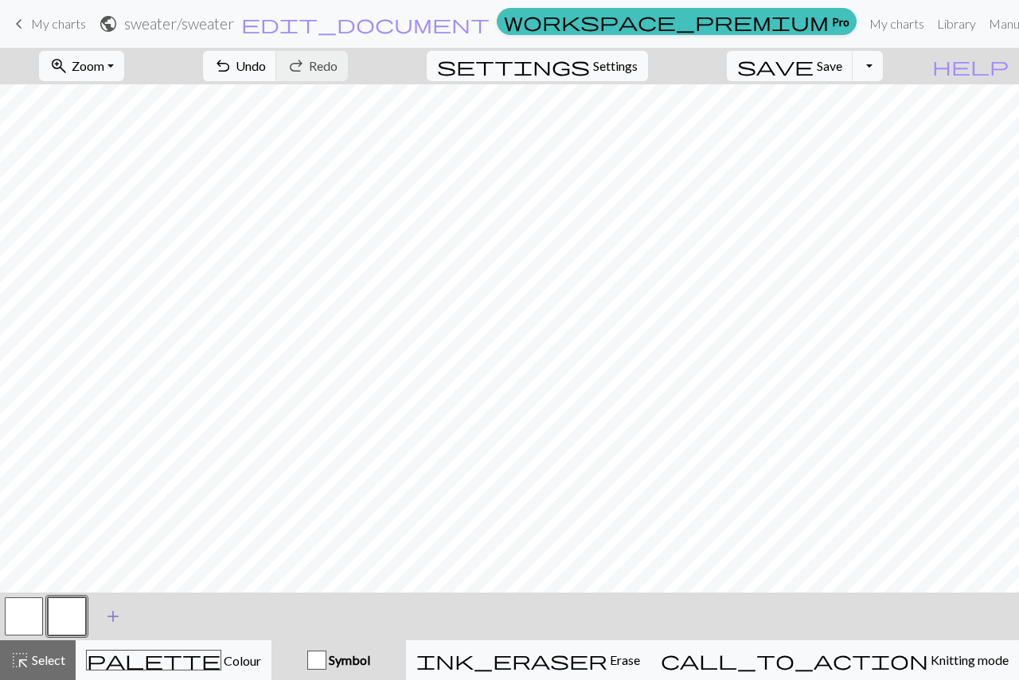
click at [73, 614] on button "button" at bounding box center [67, 617] width 38 height 38
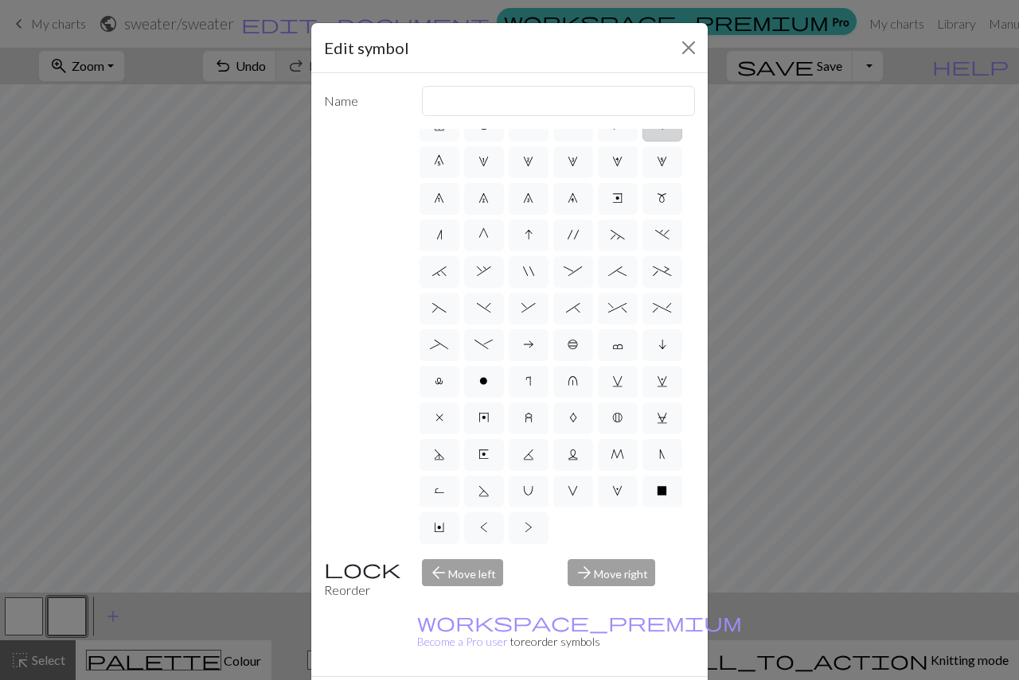
scroll to position [204, 0]
click at [504, 512] on label "<" at bounding box center [484, 528] width 40 height 32
click at [490, 613] on input "<" at bounding box center [485, 618] width 10 height 10
radio input "true"
type input "twisted knit"
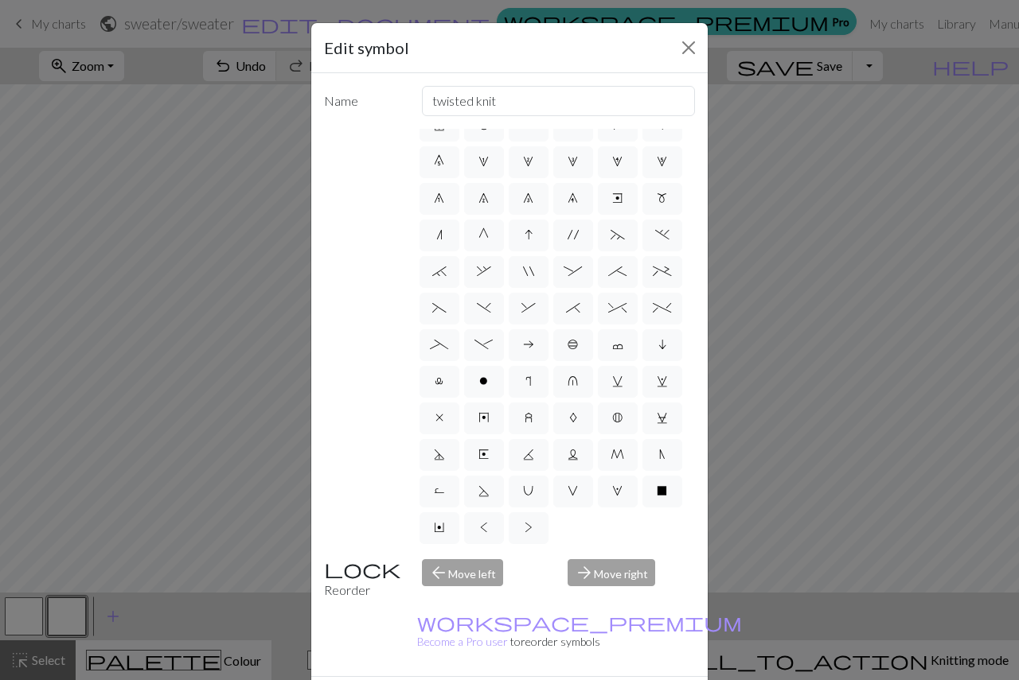
scroll to position [53, 0]
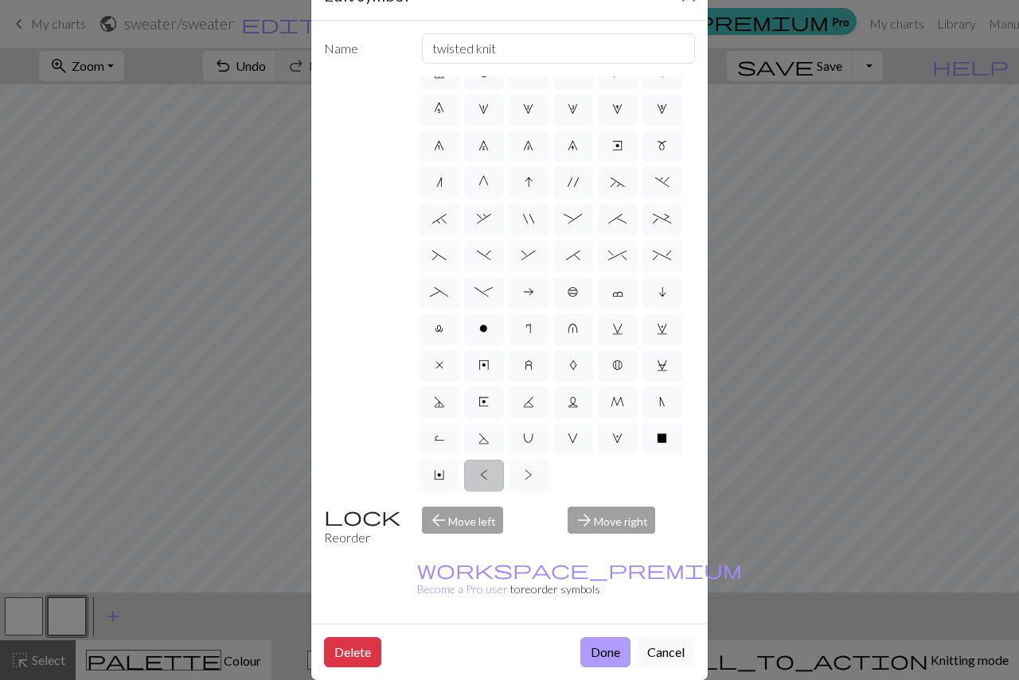
click at [595, 637] on button "Done" at bounding box center [605, 652] width 50 height 30
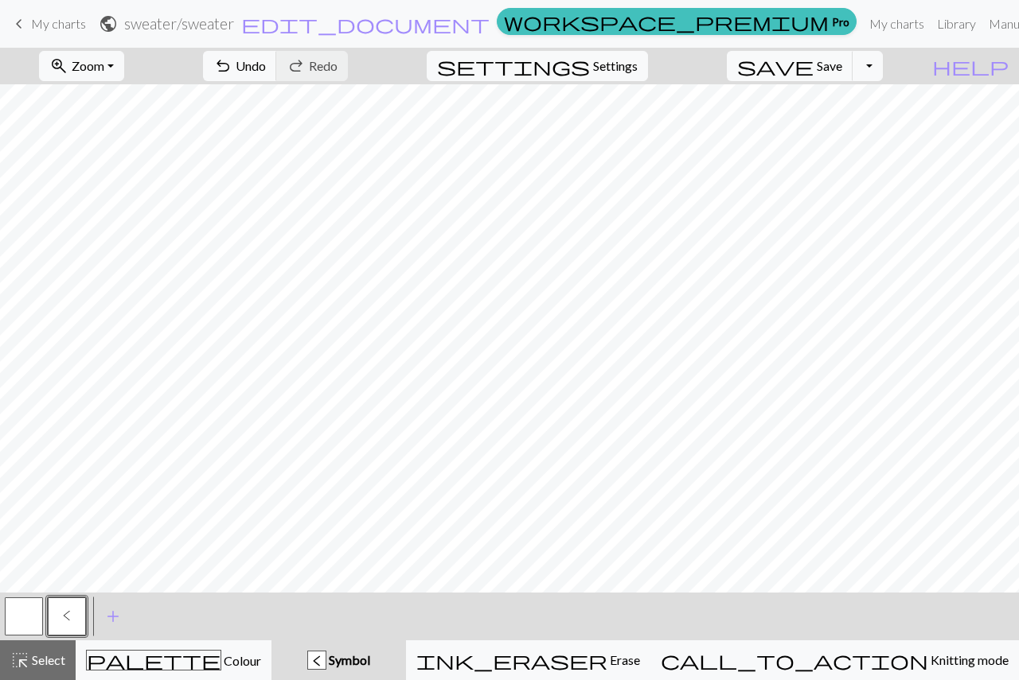
click at [15, 603] on button "button" at bounding box center [24, 617] width 38 height 38
click at [36, 614] on button "button" at bounding box center [24, 617] width 38 height 38
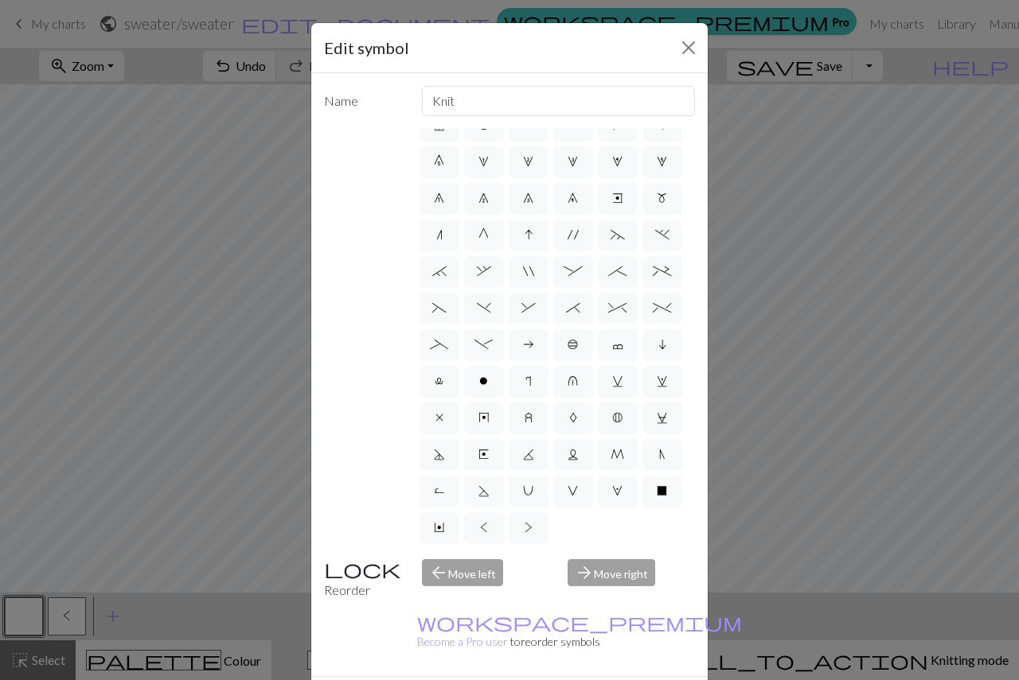
scroll to position [204, 0]
click at [508, 529] on label ">" at bounding box center [528, 528] width 40 height 32
click at [524, 613] on input ">" at bounding box center [529, 618] width 10 height 10
radio input "true"
type input "twisted purl"
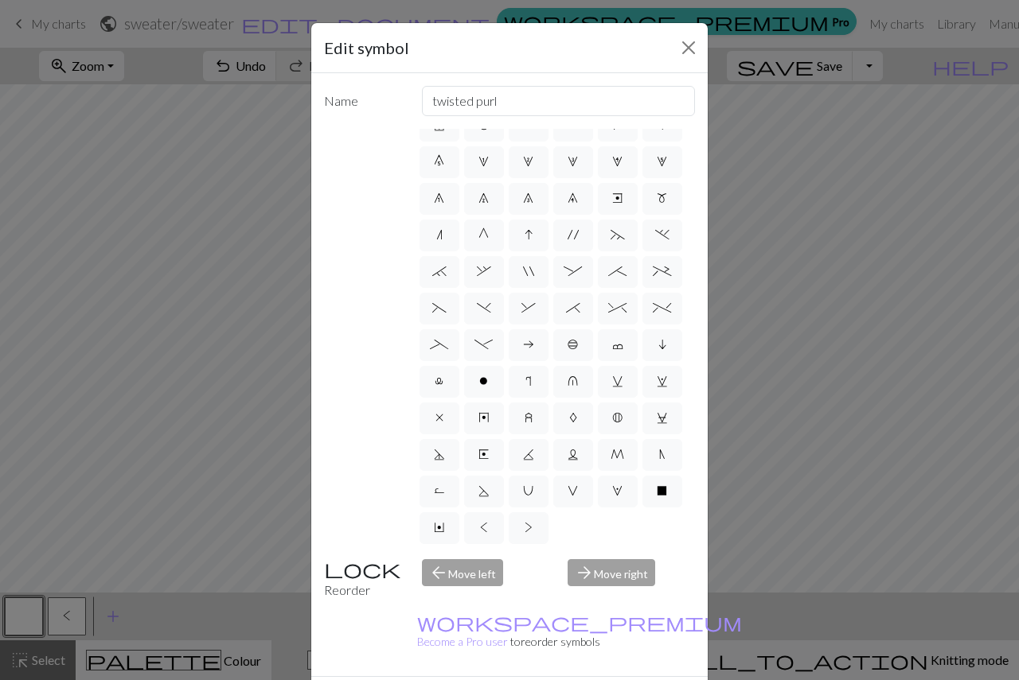
scroll to position [53, 0]
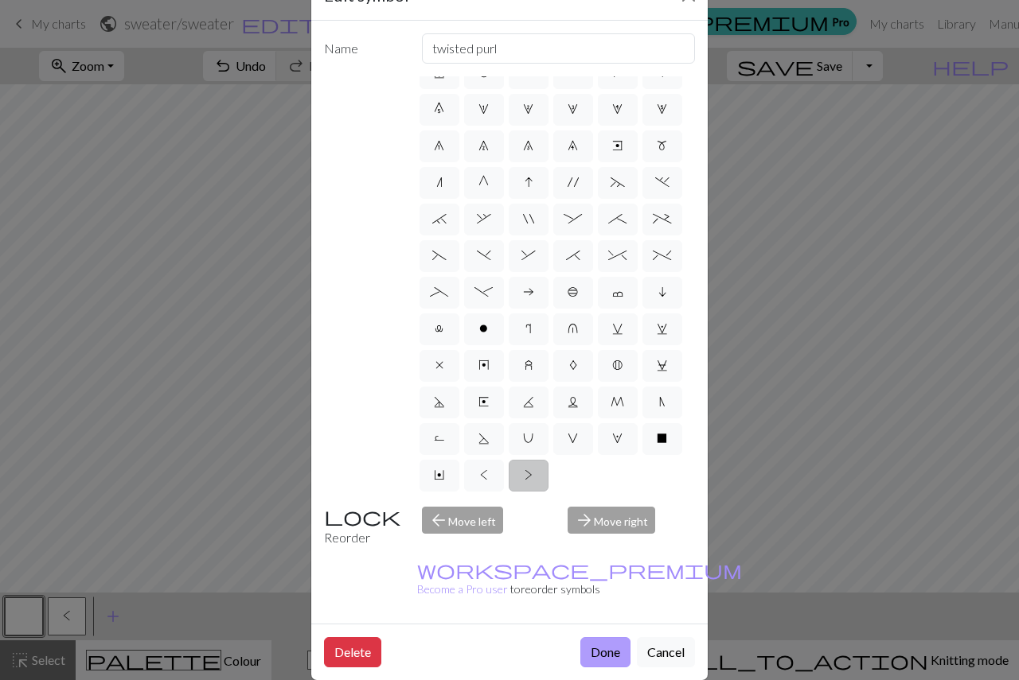
click at [606, 637] on button "Done" at bounding box center [605, 652] width 50 height 30
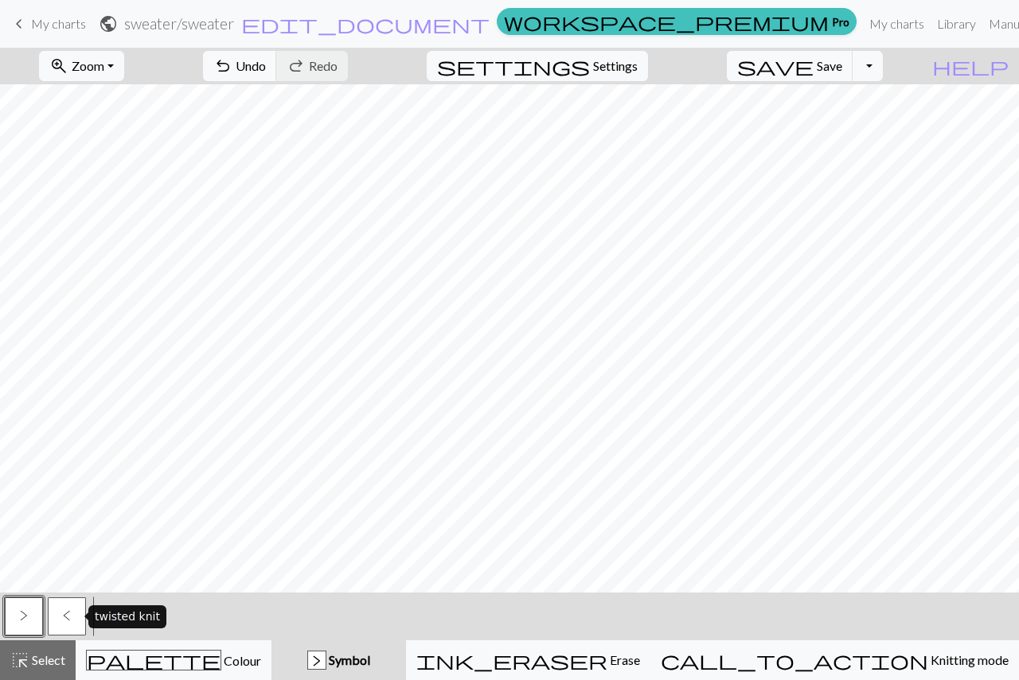
click at [63, 617] on span "<" at bounding box center [67, 616] width 8 height 13
click at [62, 614] on button "<" at bounding box center [67, 617] width 38 height 38
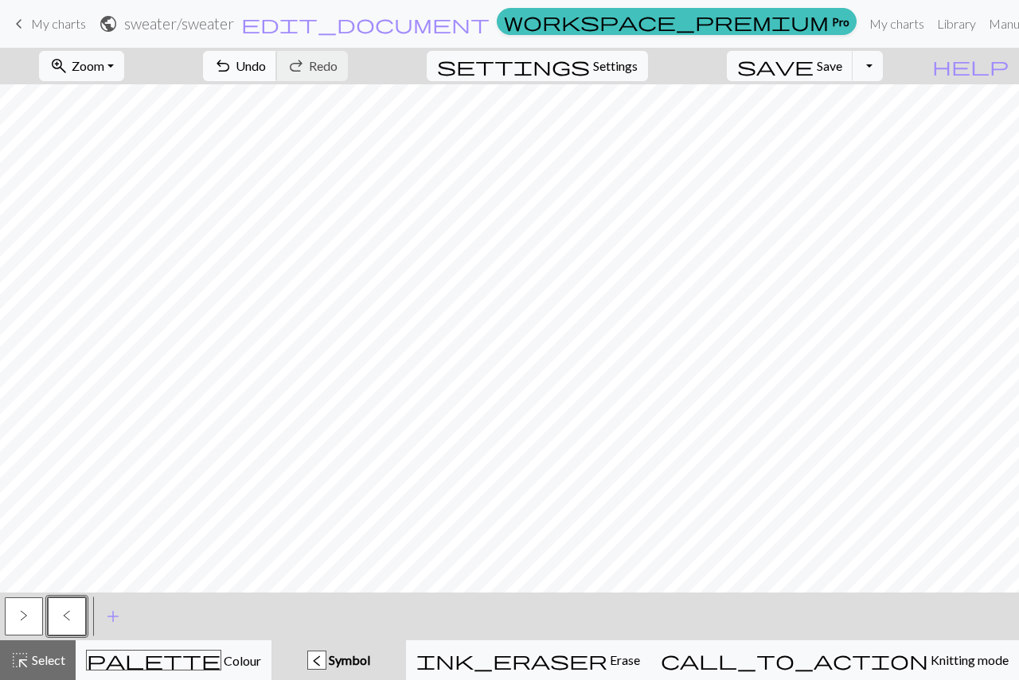
click at [266, 60] on span "Undo" at bounding box center [251, 65] width 30 height 15
click at [221, 665] on span "Colour" at bounding box center [241, 660] width 40 height 15
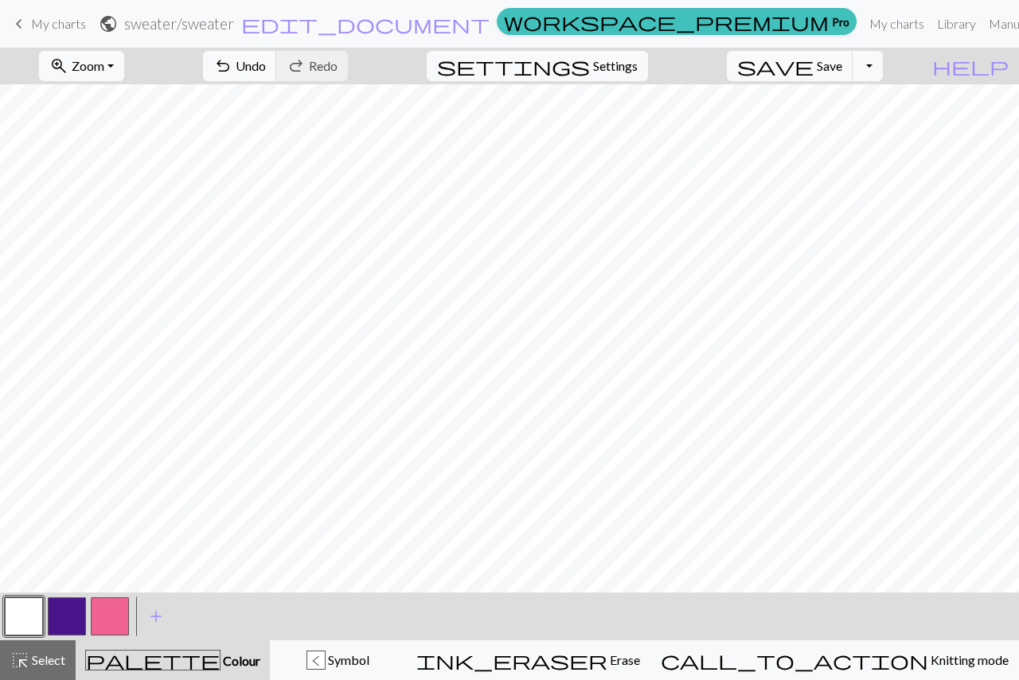
click at [57, 615] on button "button" at bounding box center [67, 617] width 38 height 38
click at [369, 664] on span "Symbol" at bounding box center [347, 659] width 44 height 15
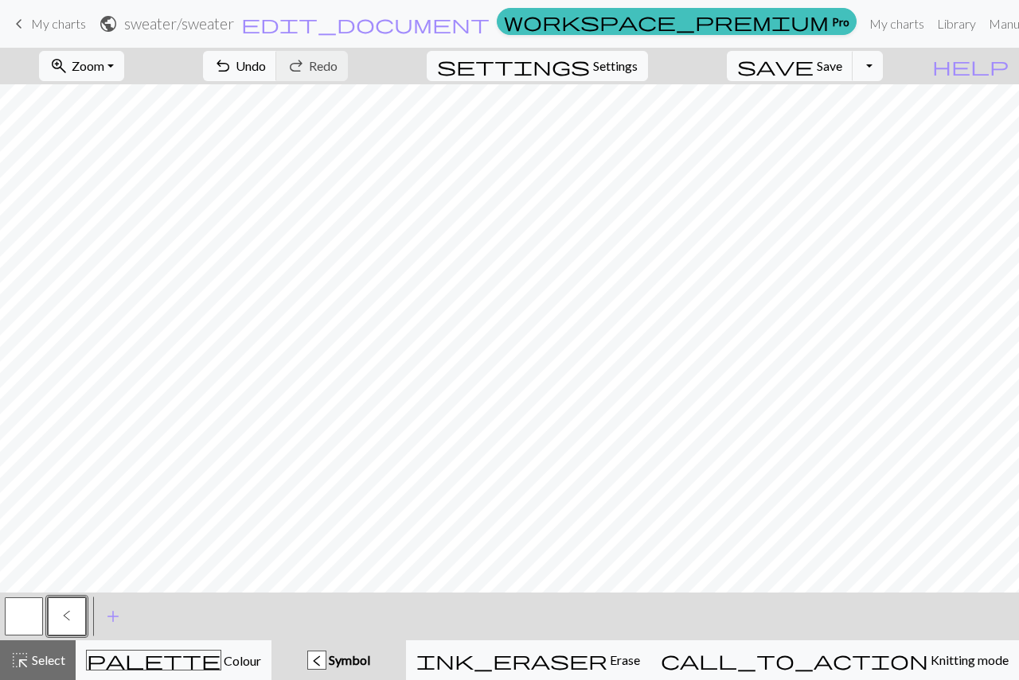
click at [29, 619] on button "button" at bounding box center [24, 617] width 38 height 38
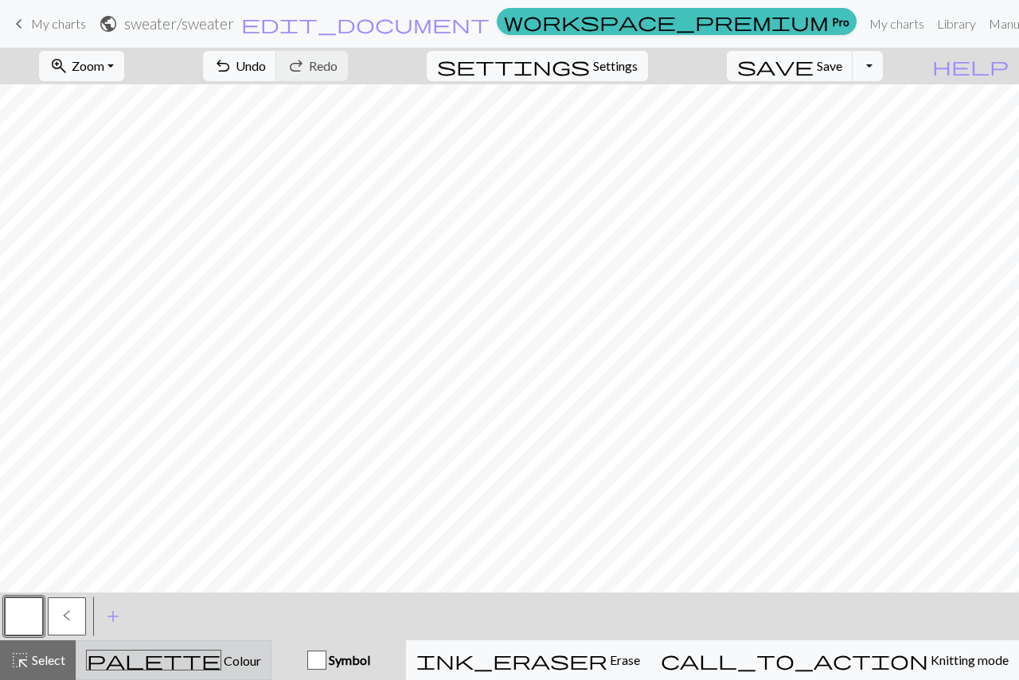
click at [221, 658] on span "Colour" at bounding box center [241, 660] width 40 height 15
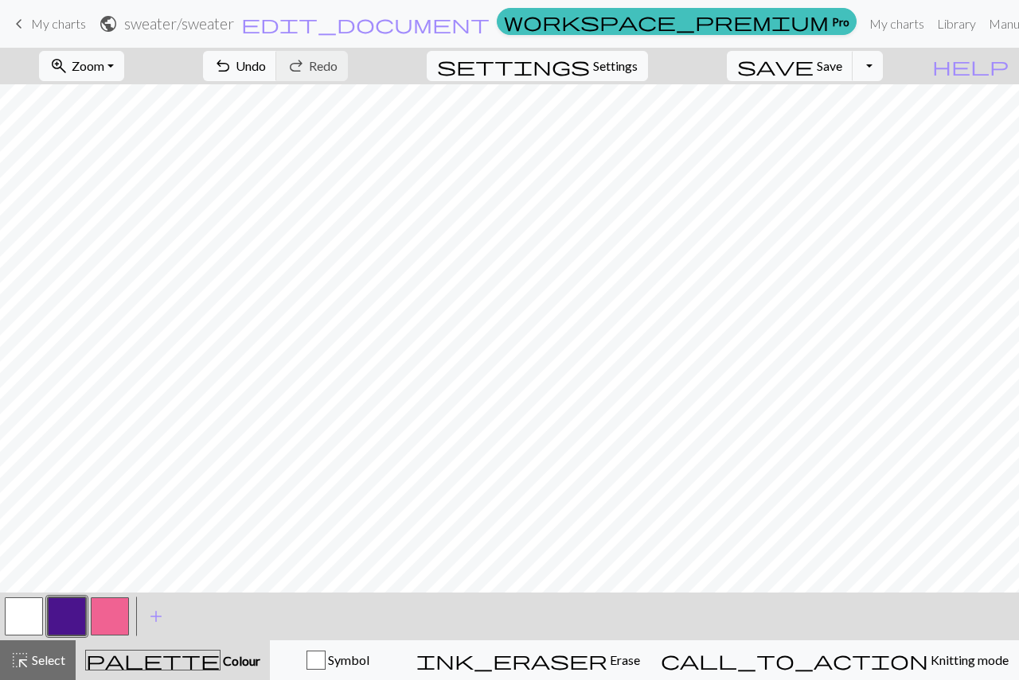
click at [72, 621] on button "button" at bounding box center [67, 617] width 38 height 38
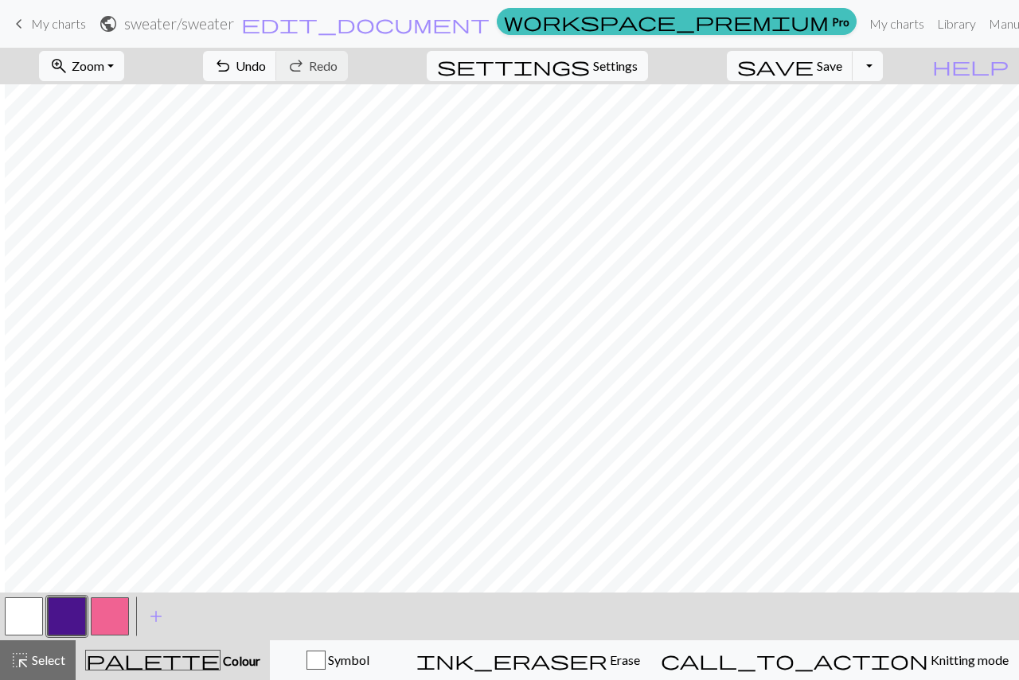
scroll to position [0, 1220]
click at [124, 75] on button "zoom_in Zoom Zoom" at bounding box center [81, 66] width 85 height 30
click at [101, 183] on button "50%" at bounding box center [103, 190] width 126 height 25
click at [104, 619] on button "button" at bounding box center [110, 617] width 38 height 38
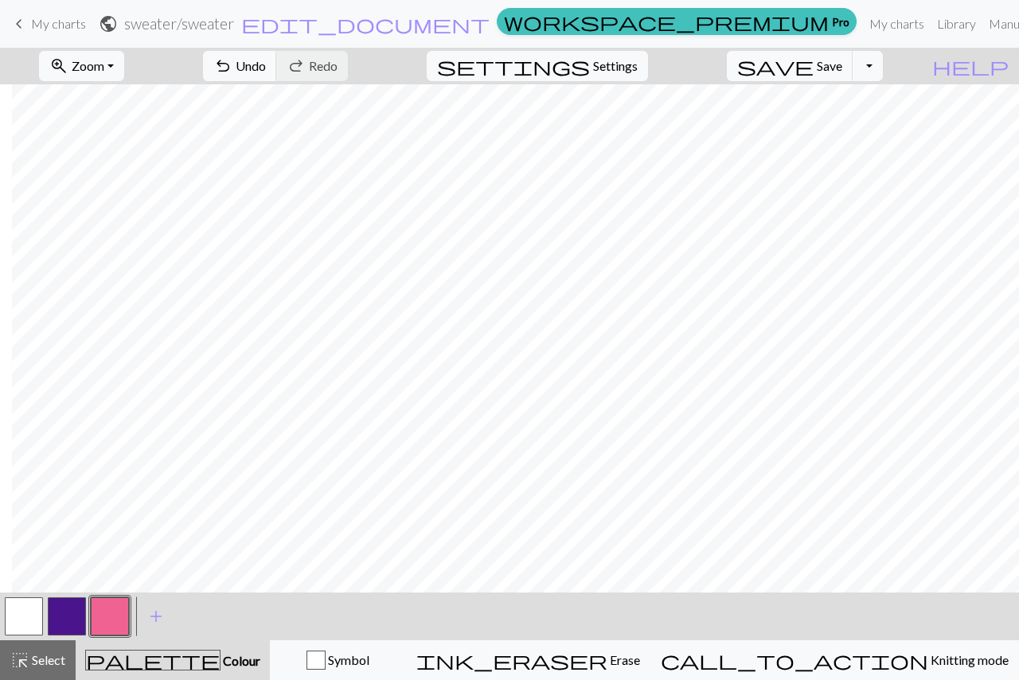
click at [54, 616] on button "button" at bounding box center [67, 617] width 38 height 38
click at [106, 627] on button "button" at bounding box center [110, 617] width 38 height 38
click at [78, 621] on button "button" at bounding box center [67, 617] width 38 height 38
click at [107, 621] on button "button" at bounding box center [110, 617] width 38 height 38
